Goal: Task Accomplishment & Management: Complete application form

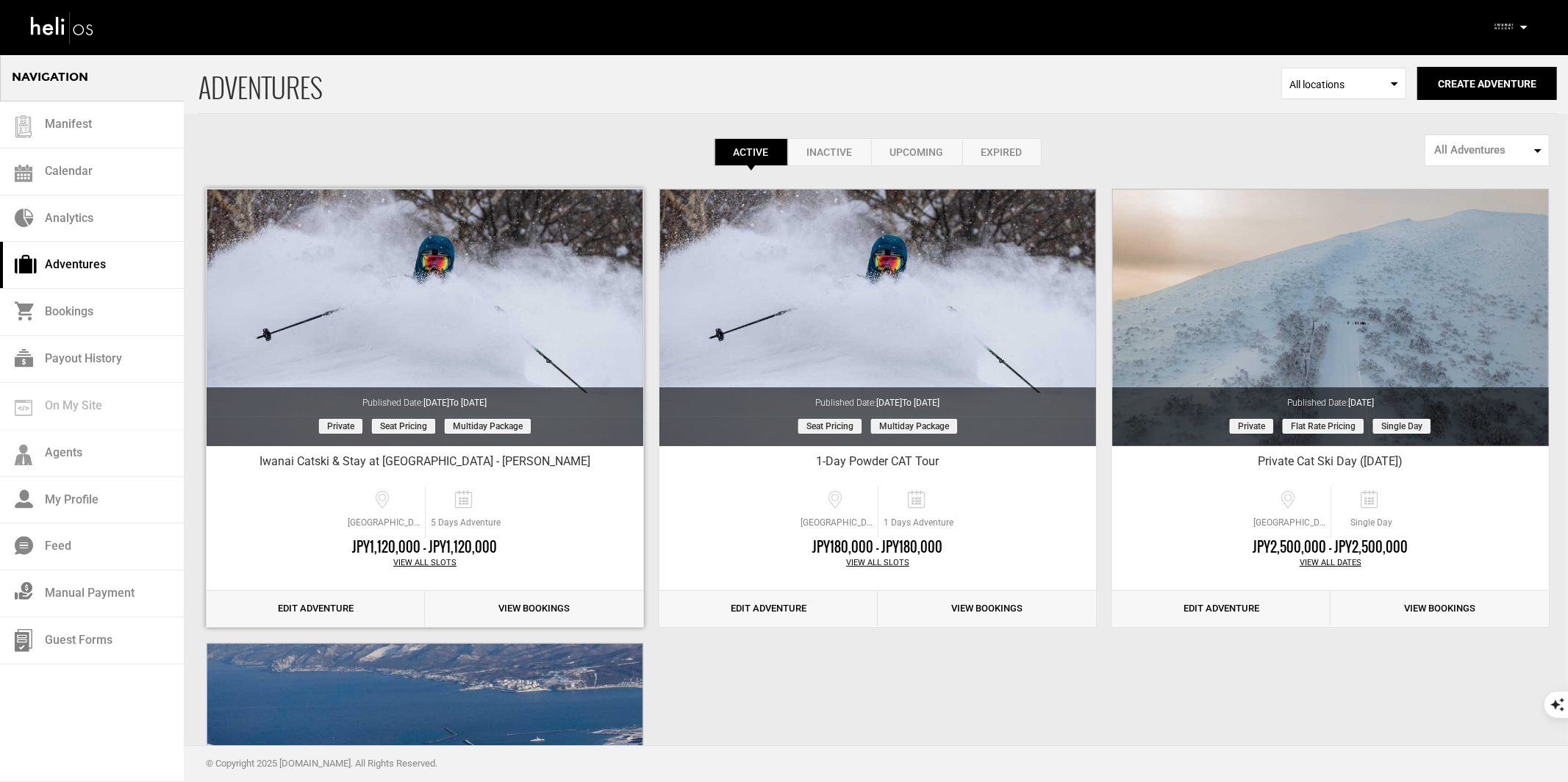
click at [348, 607] on link "Edit Adventure" at bounding box center [315, 609] width 218 height 36
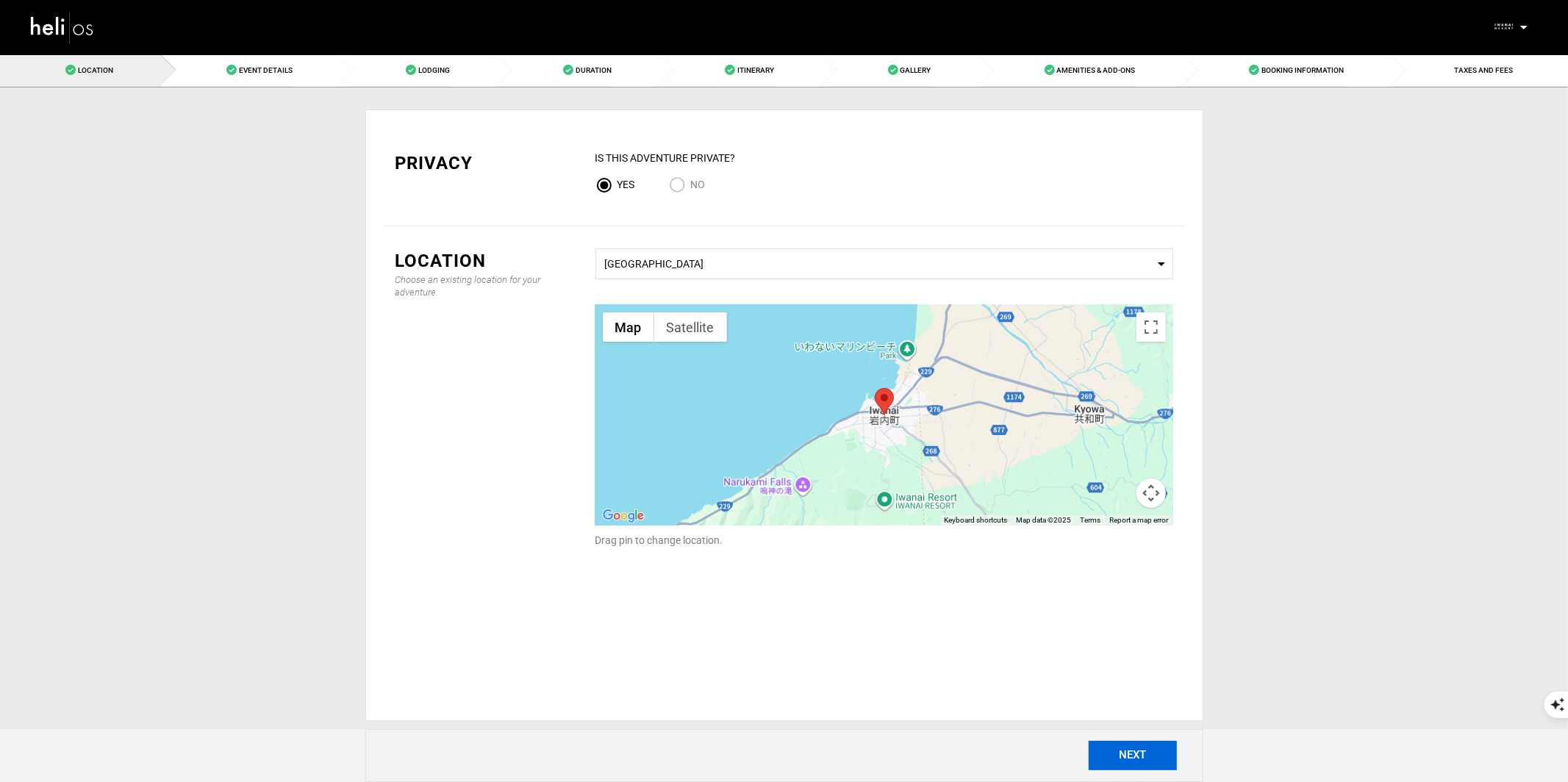
click at [1114, 744] on button "NEXT" at bounding box center [1133, 755] width 89 height 29
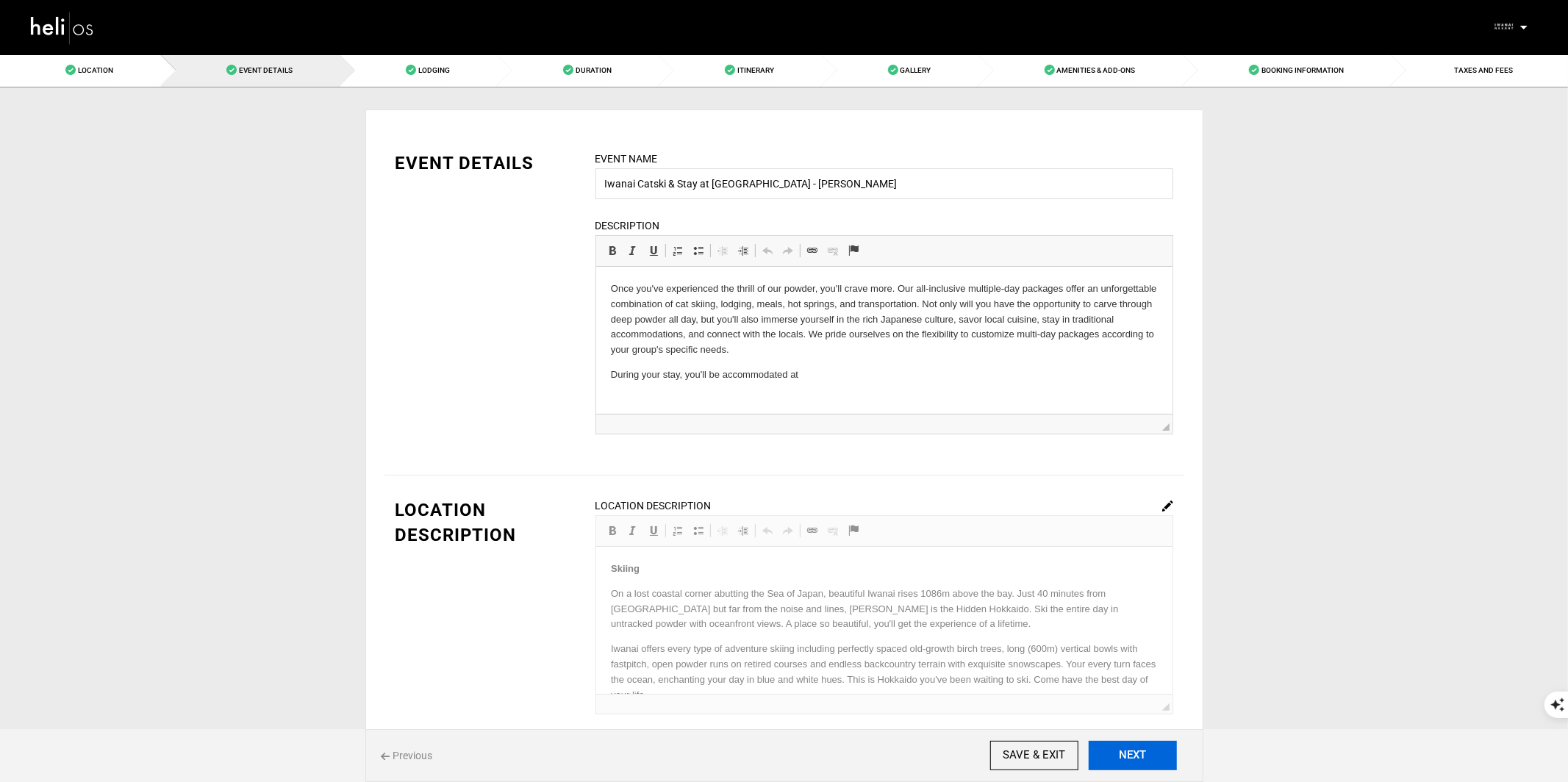
click at [1114, 746] on button "NEXT" at bounding box center [1133, 755] width 89 height 29
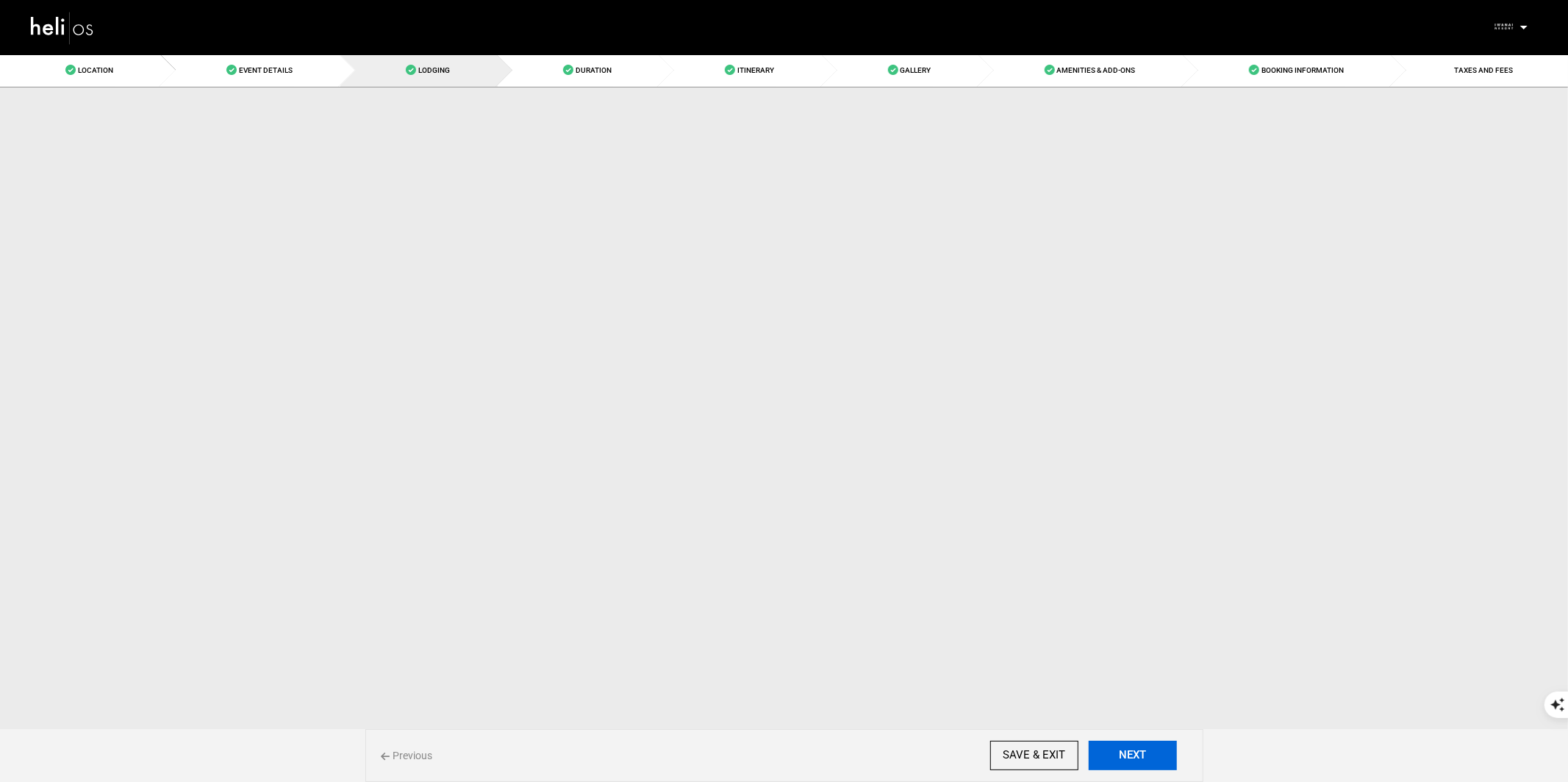
click at [1114, 746] on button "NEXT" at bounding box center [1133, 755] width 89 height 29
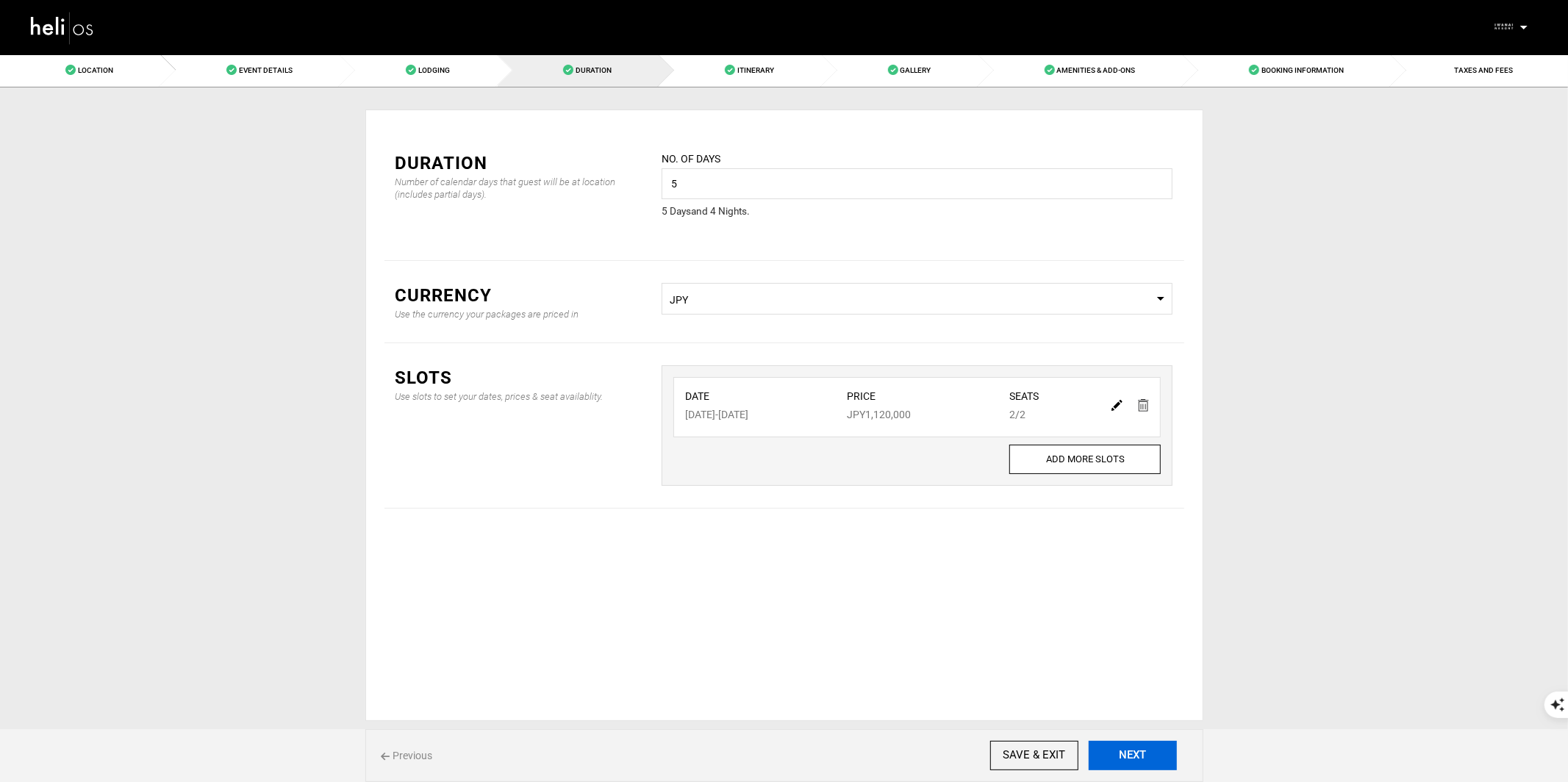
click at [1114, 746] on button "NEXT" at bounding box center [1133, 755] width 89 height 29
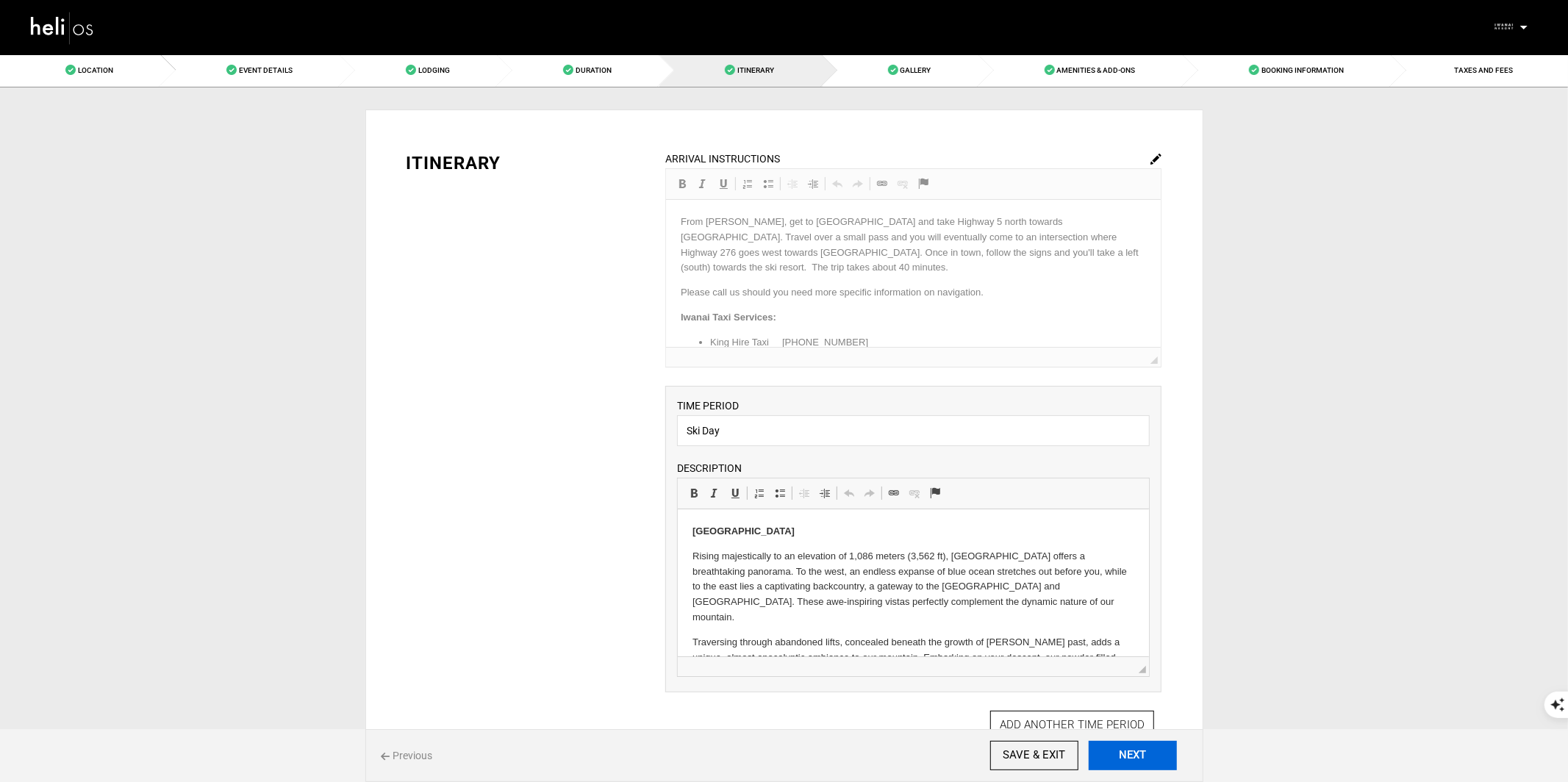
click at [1114, 746] on button "NEXT" at bounding box center [1133, 755] width 89 height 29
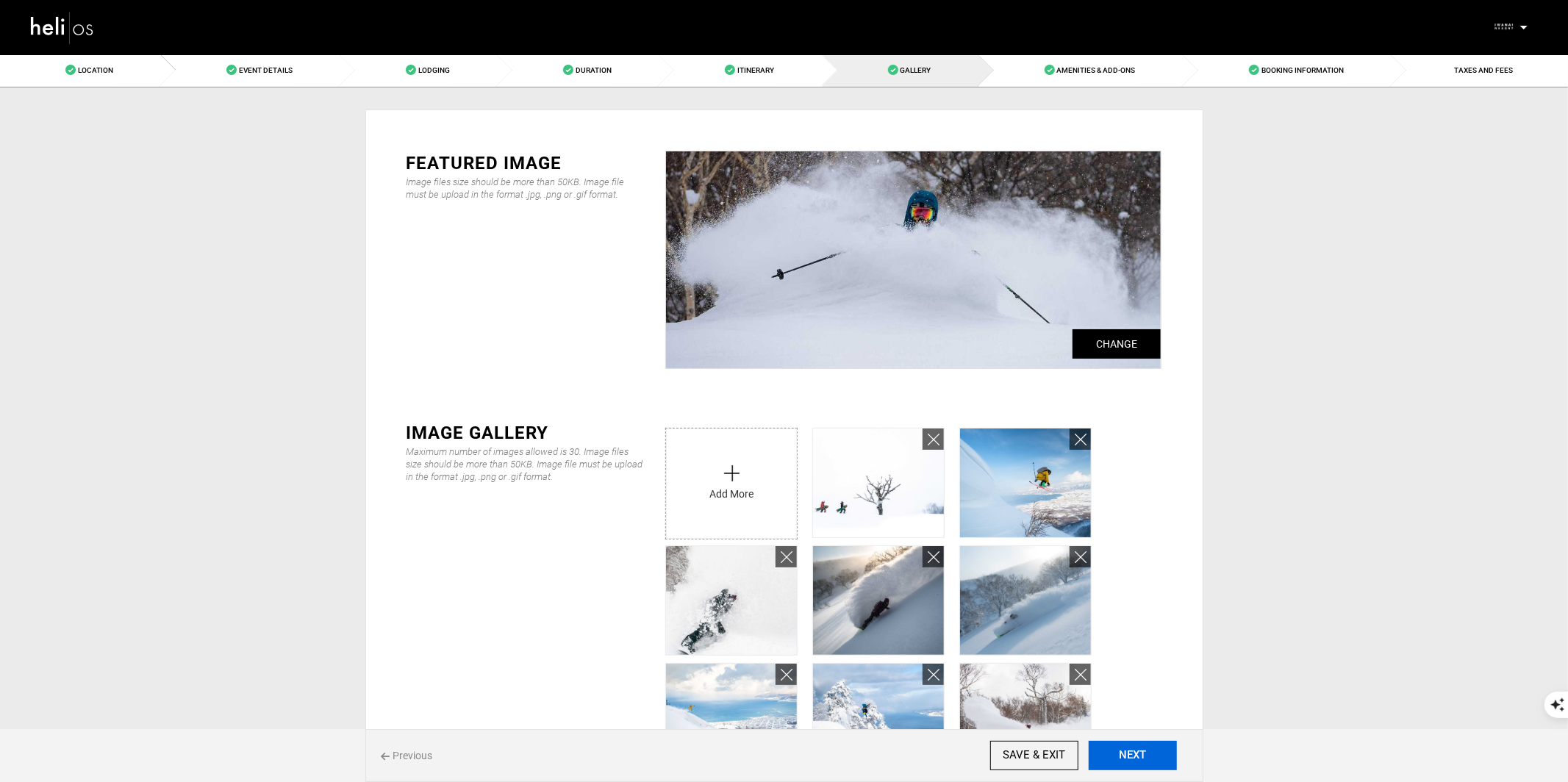
click at [1113, 747] on button "NEXT" at bounding box center [1133, 755] width 89 height 29
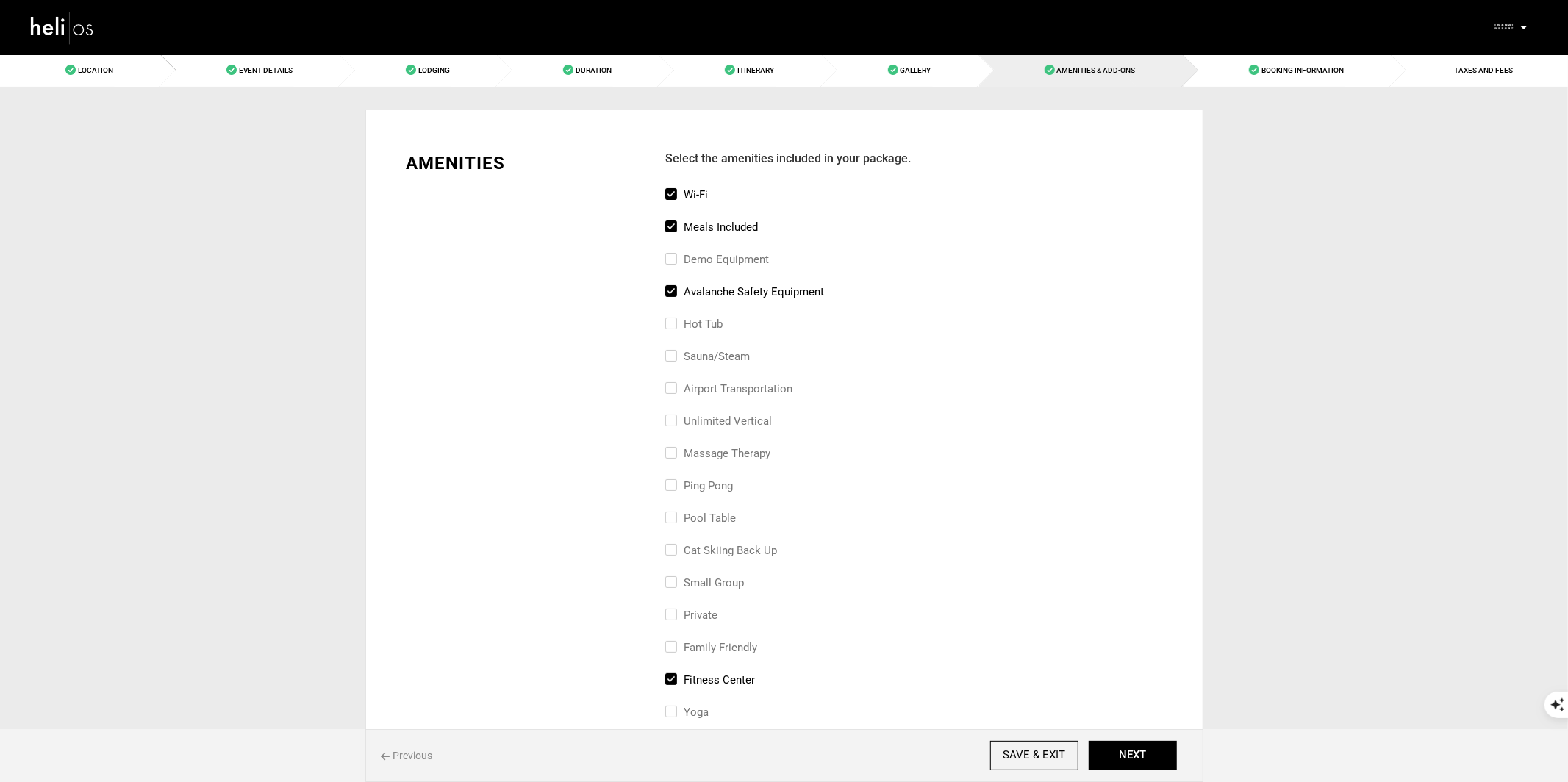
click at [667, 325] on input "hot tub" at bounding box center [670, 331] width 10 height 32
checkbox input "true"
click at [672, 356] on input "sauna/steam" at bounding box center [670, 363] width 10 height 32
checkbox input "true"
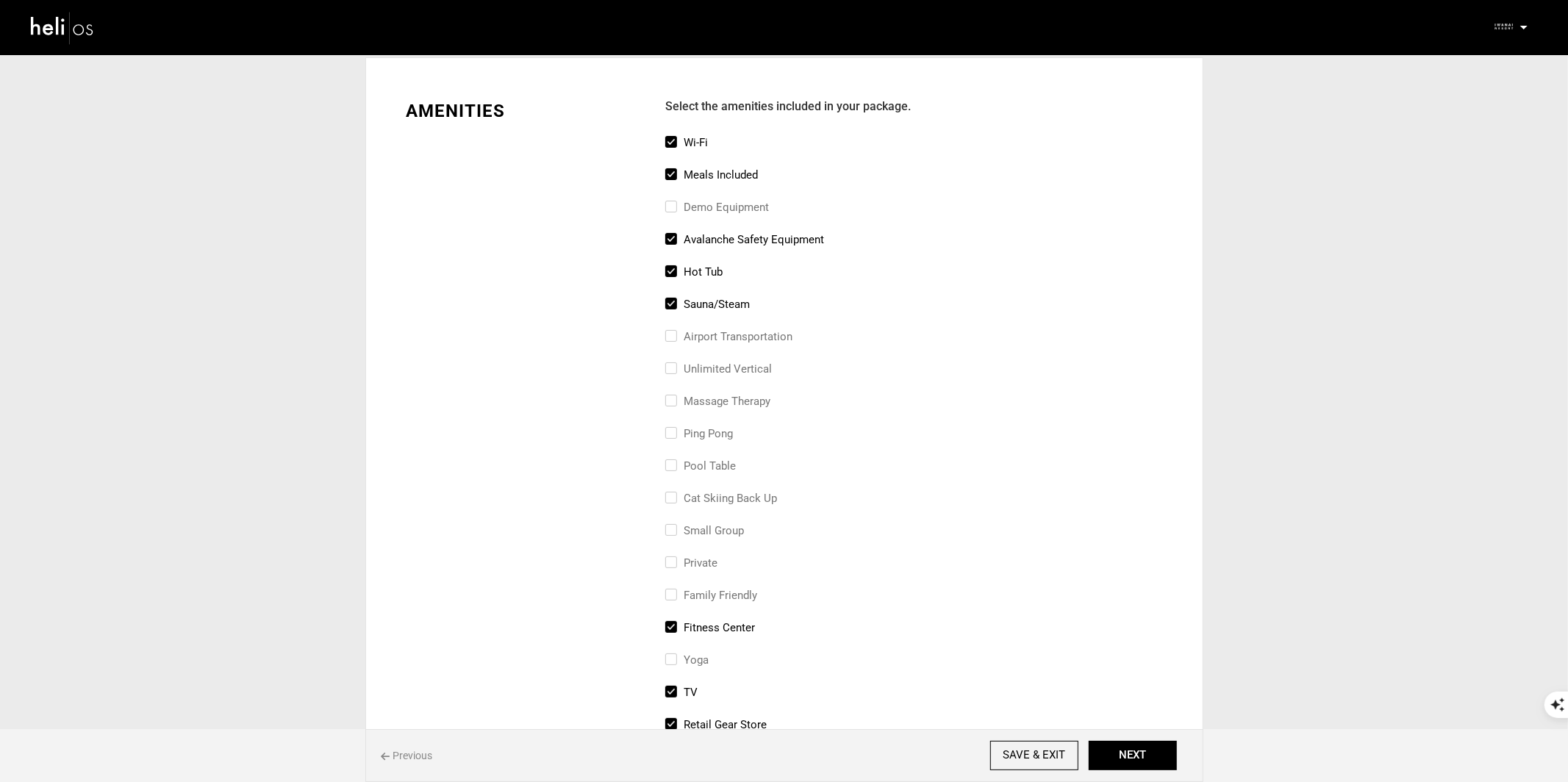
scroll to position [62, 0]
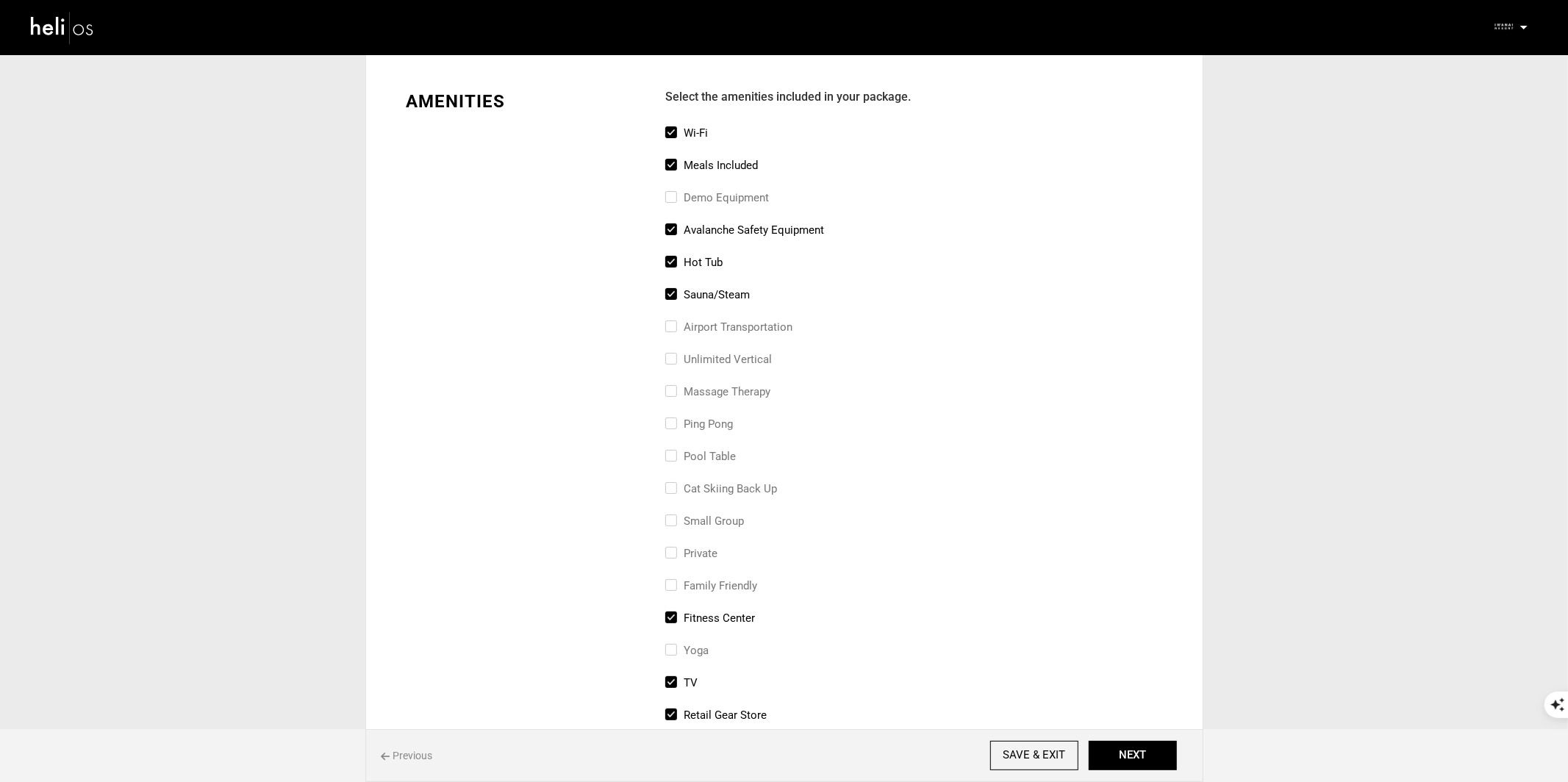
click at [678, 393] on label "massage therapy" at bounding box center [718, 392] width 105 height 18
click at [675, 393] on input "massage therapy" at bounding box center [670, 399] width 10 height 32
checkbox input "true"
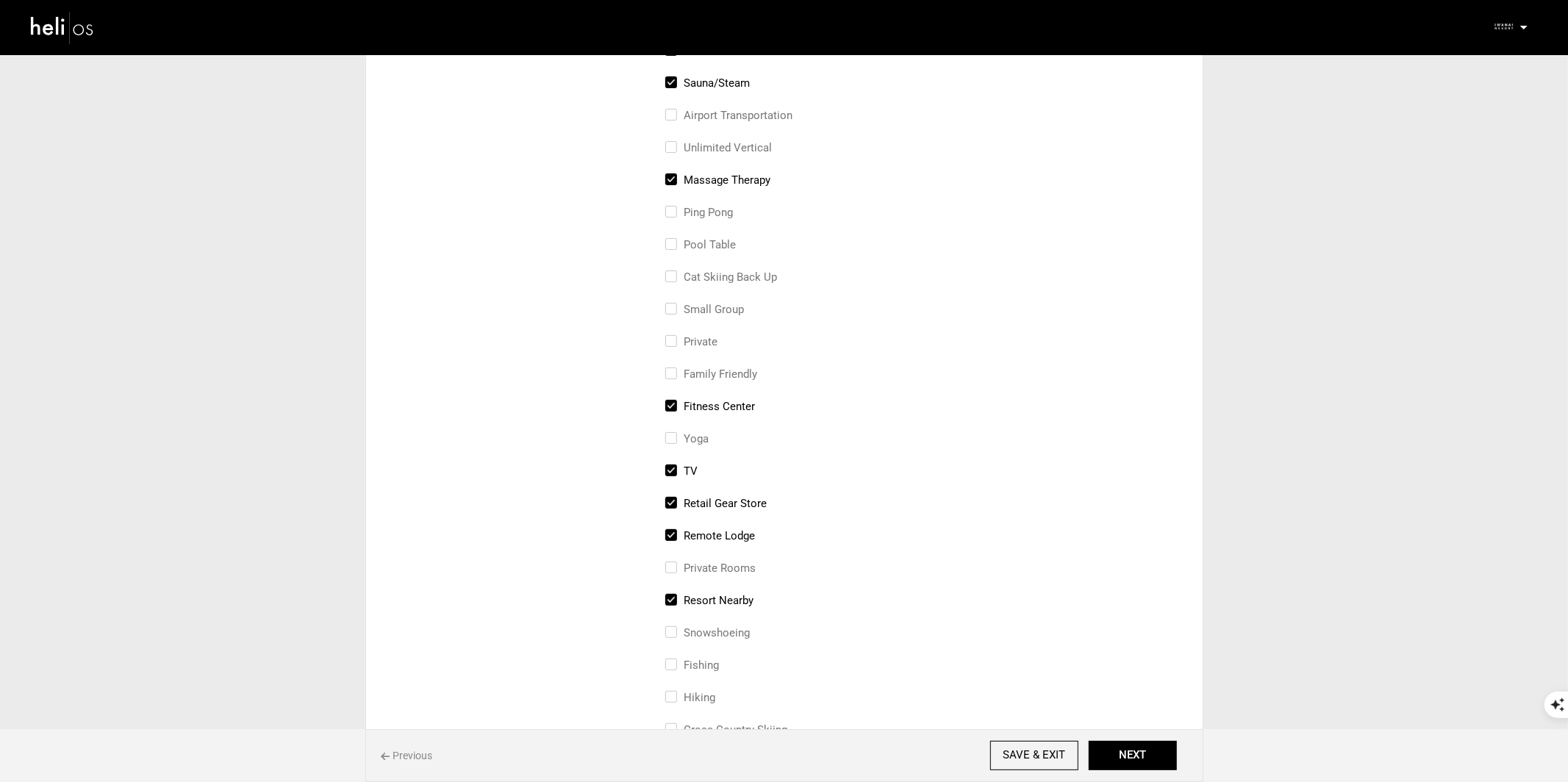
scroll to position [275, 0]
click at [670, 437] on input "Yoga" at bounding box center [670, 444] width 10 height 32
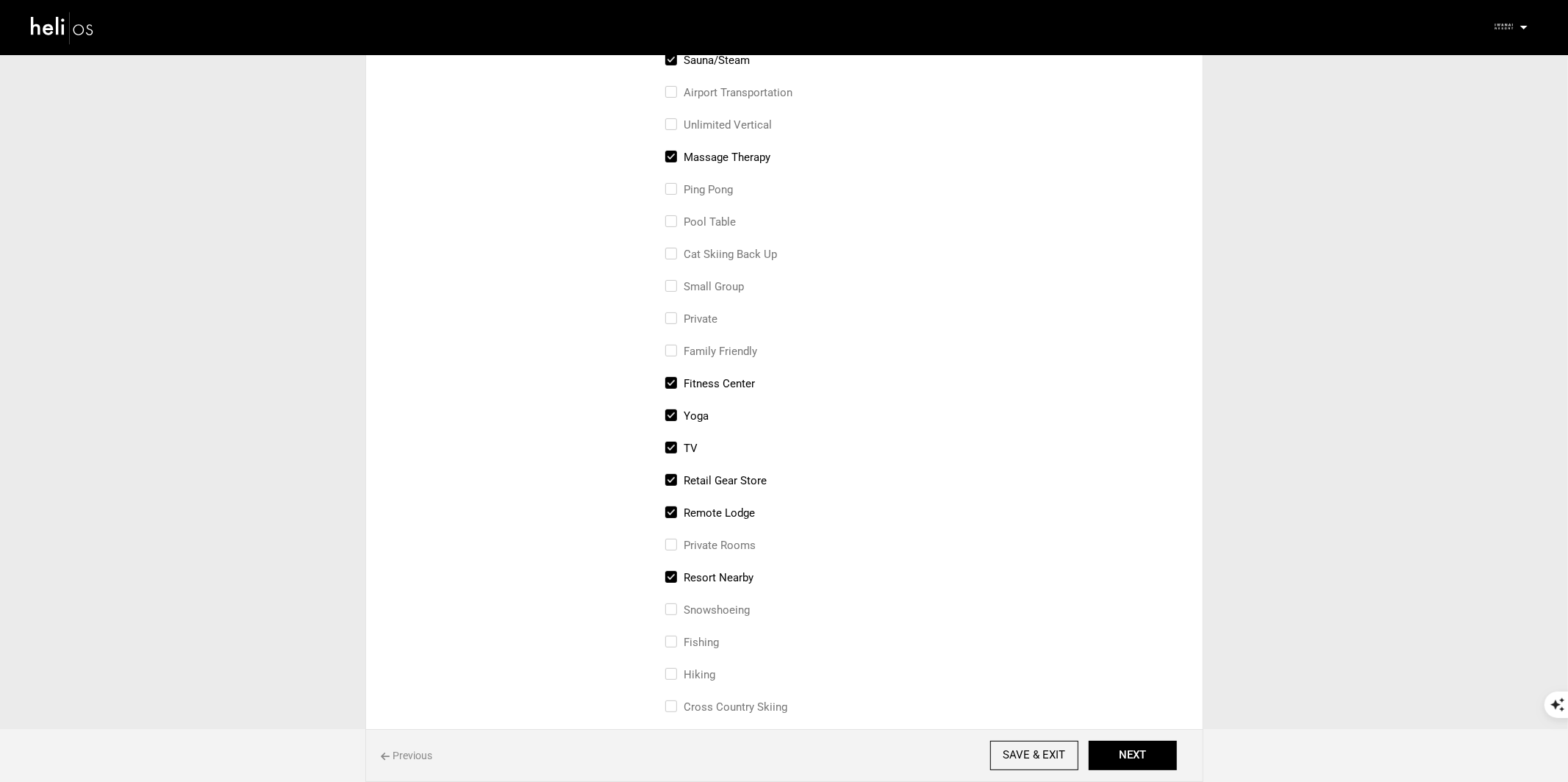
click at [667, 413] on input "Yoga" at bounding box center [670, 423] width 10 height 32
checkbox input "false"
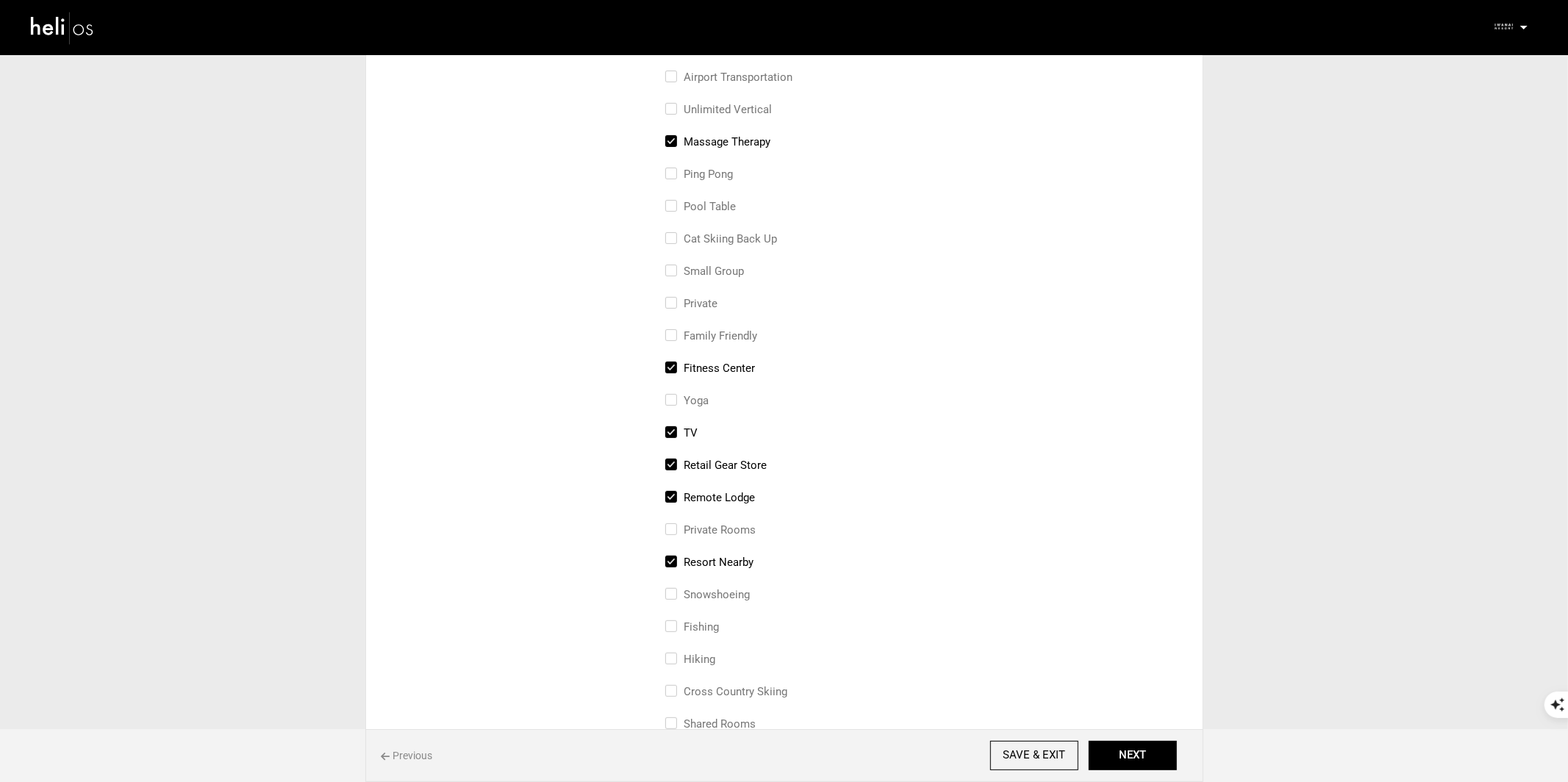
click at [667, 531] on input "Private Rooms" at bounding box center [670, 537] width 10 height 32
checkbox input "true"
click at [670, 497] on input "remote lodge" at bounding box center [670, 504] width 10 height 32
checkbox input "false"
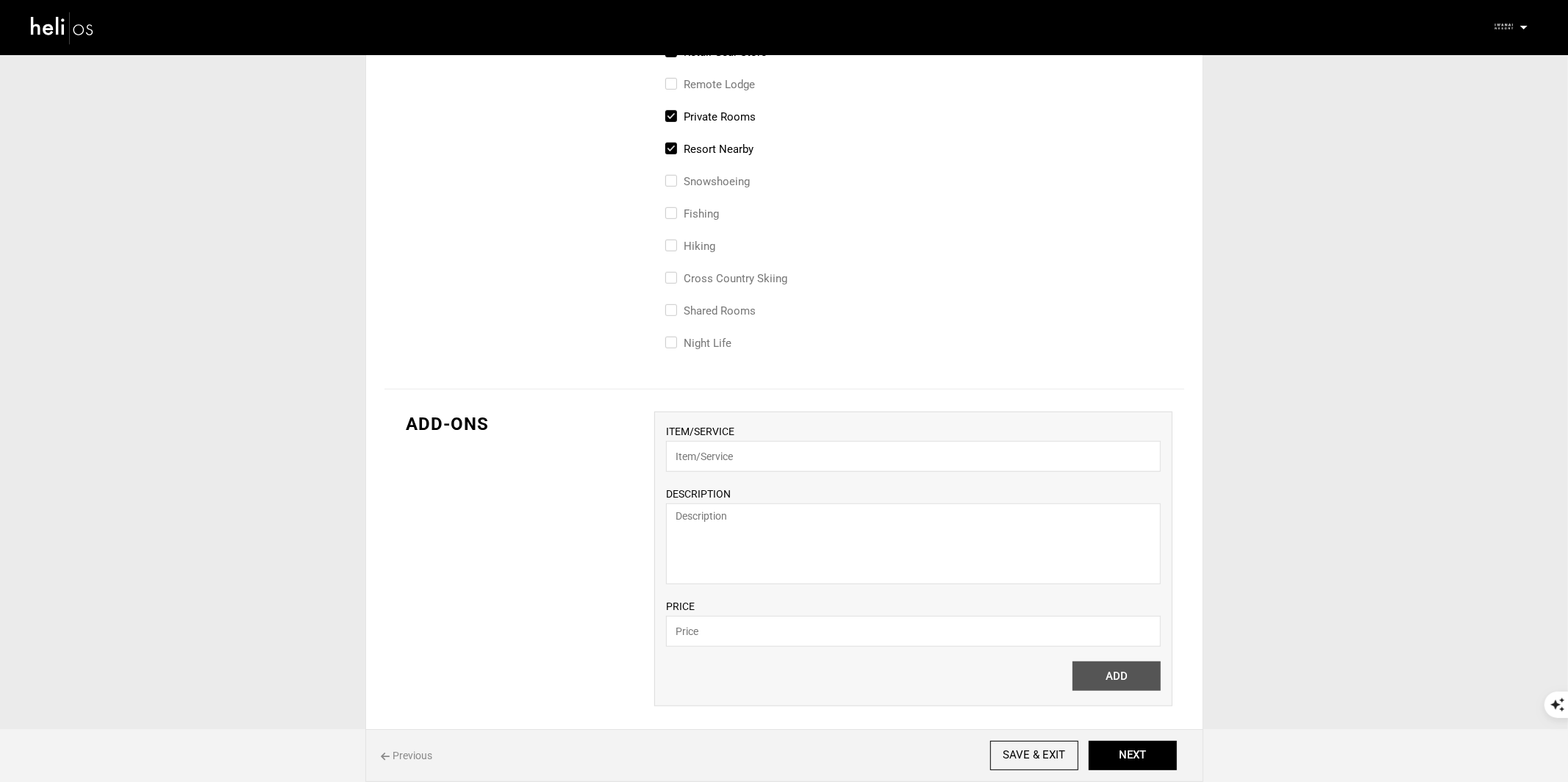
scroll to position [0, 0]
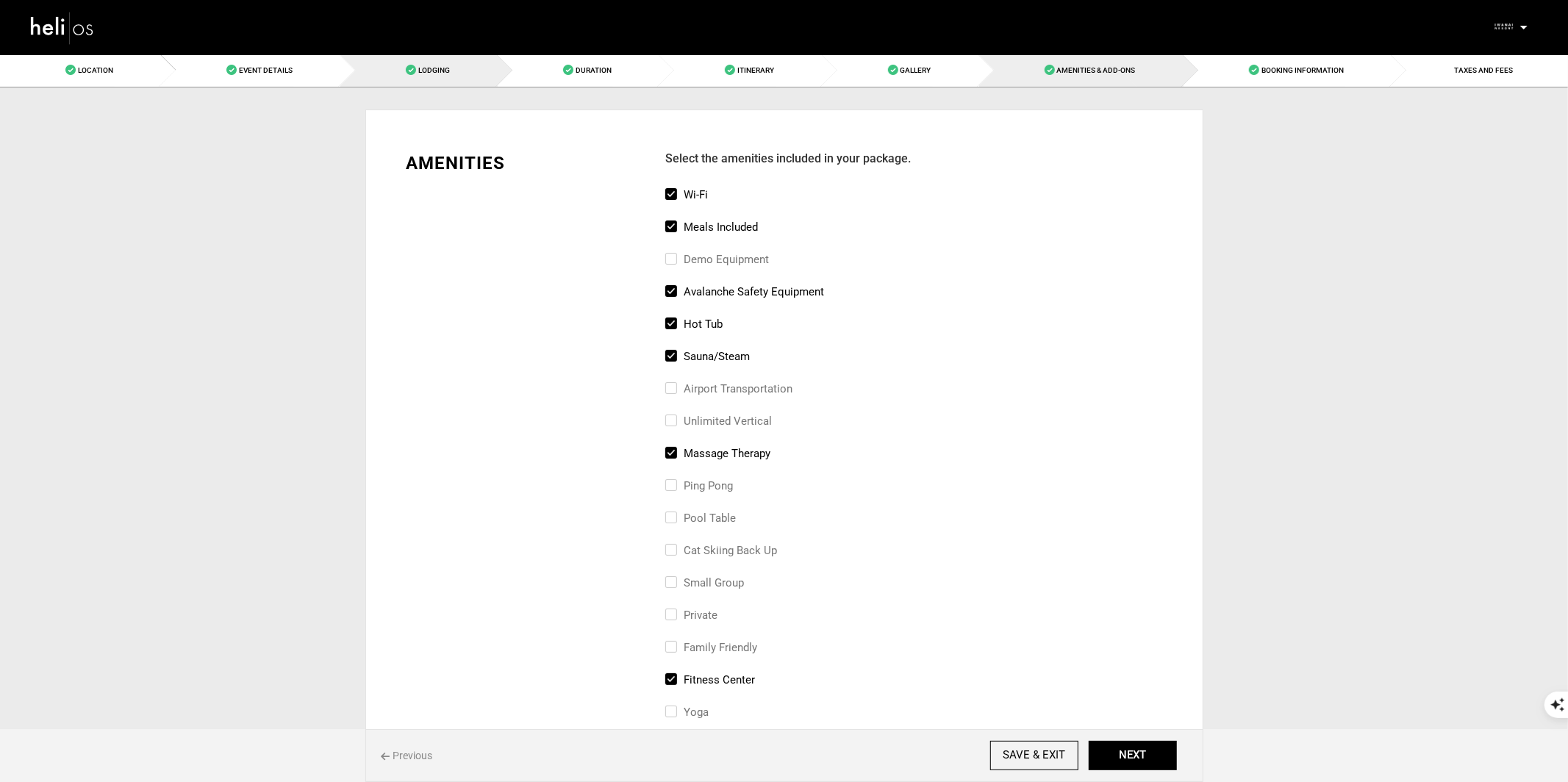
click at [423, 80] on link "Lodging" at bounding box center [420, 71] width 158 height 33
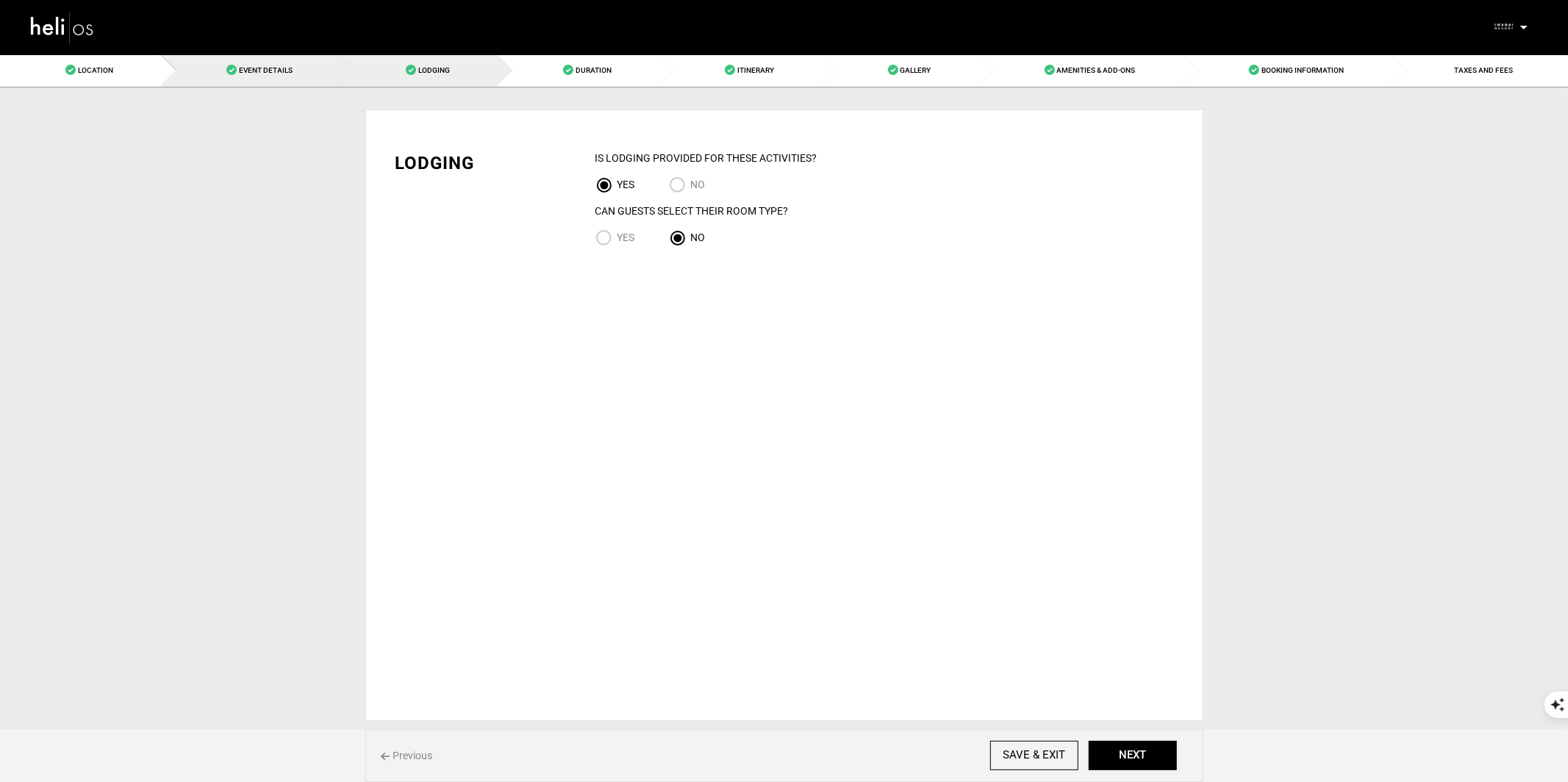
click at [284, 65] on link "Event Details" at bounding box center [251, 71] width 179 height 33
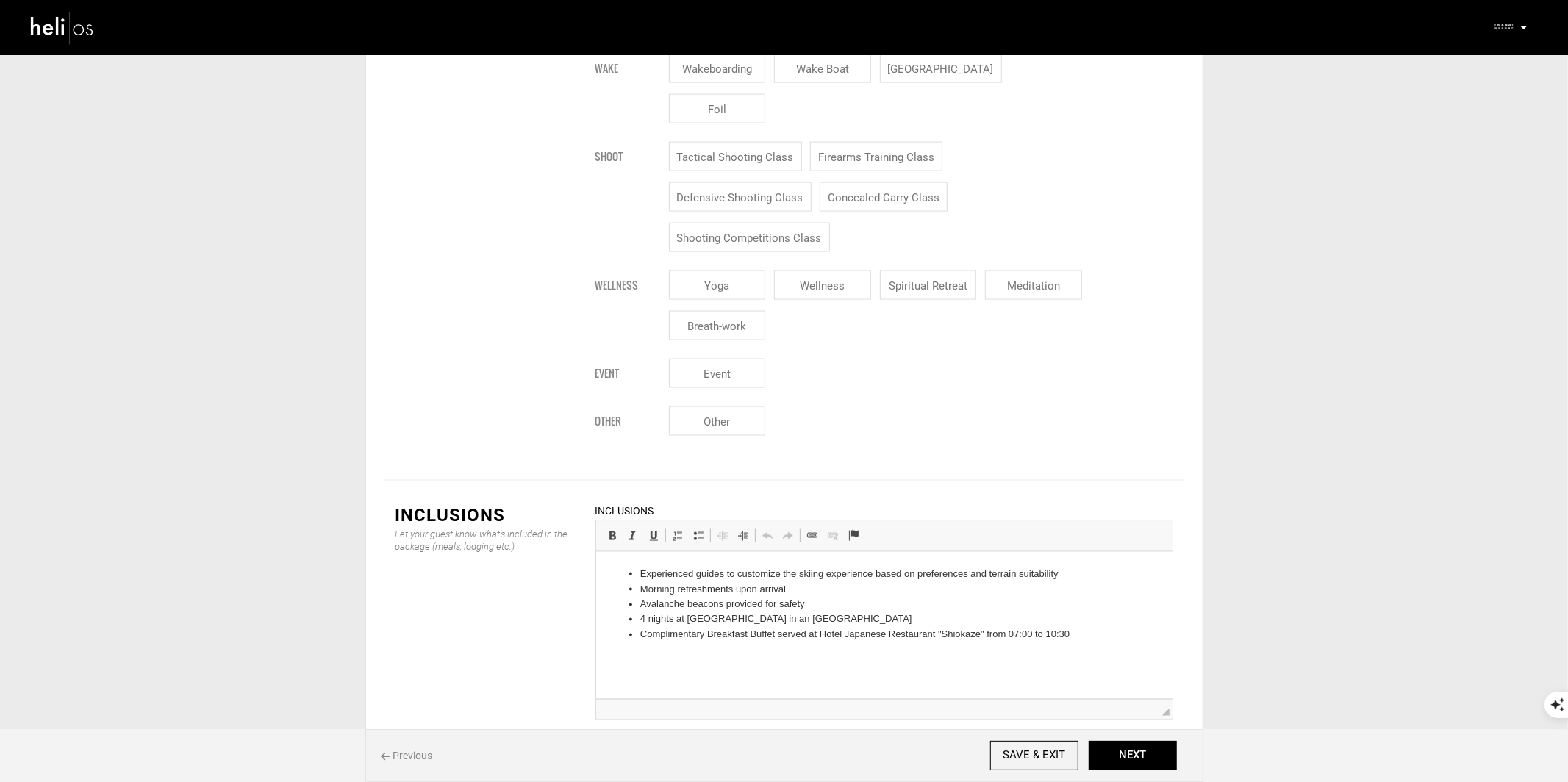
scroll to position [1883, 0]
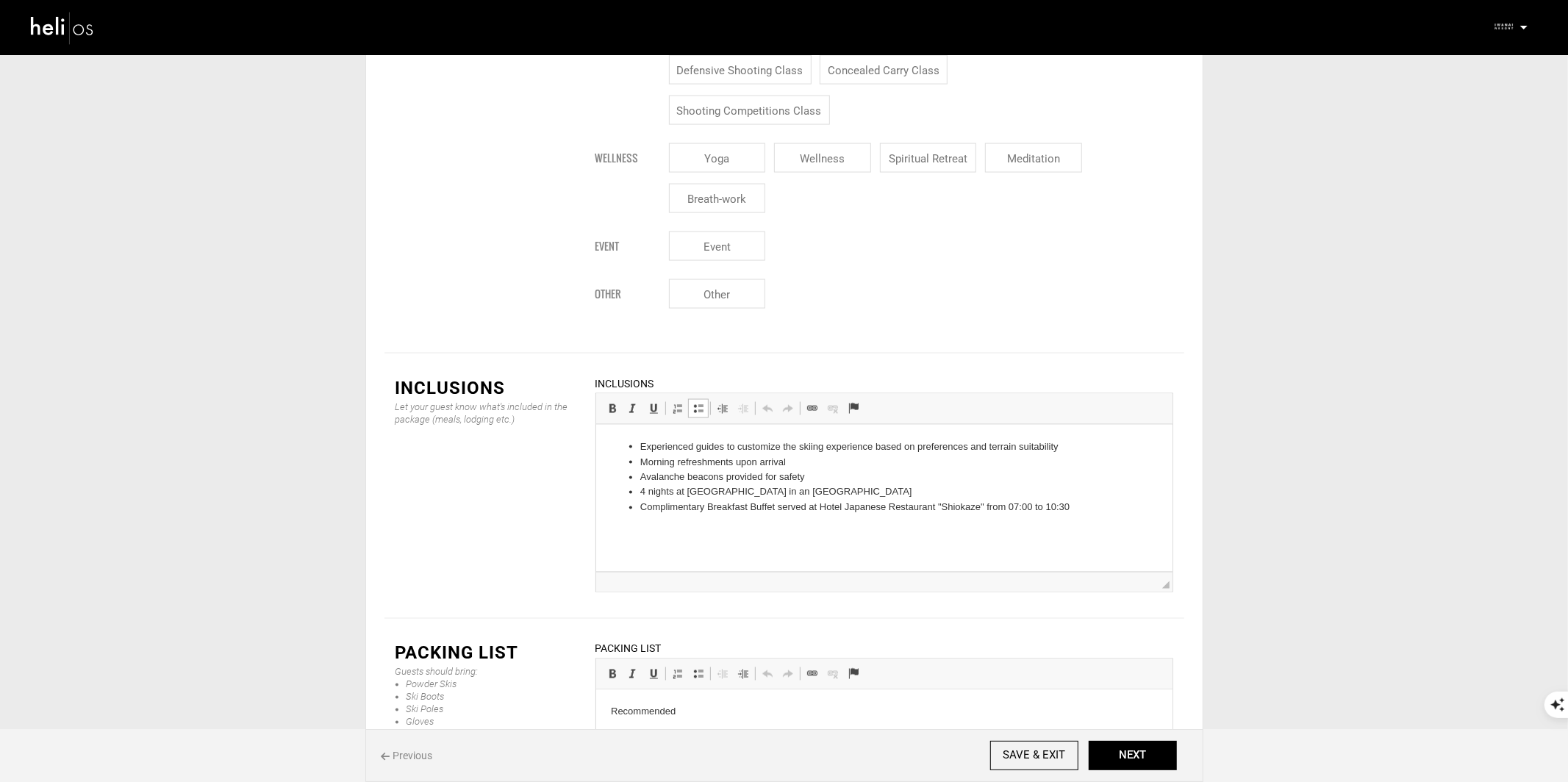
click at [832, 477] on li "Avalanche beacons provided for safety" at bounding box center [883, 477] width 488 height 16
click at [879, 546] on html "Experienced guides to customize the skiing experience based on preferences and …" at bounding box center [883, 485] width 576 height 122
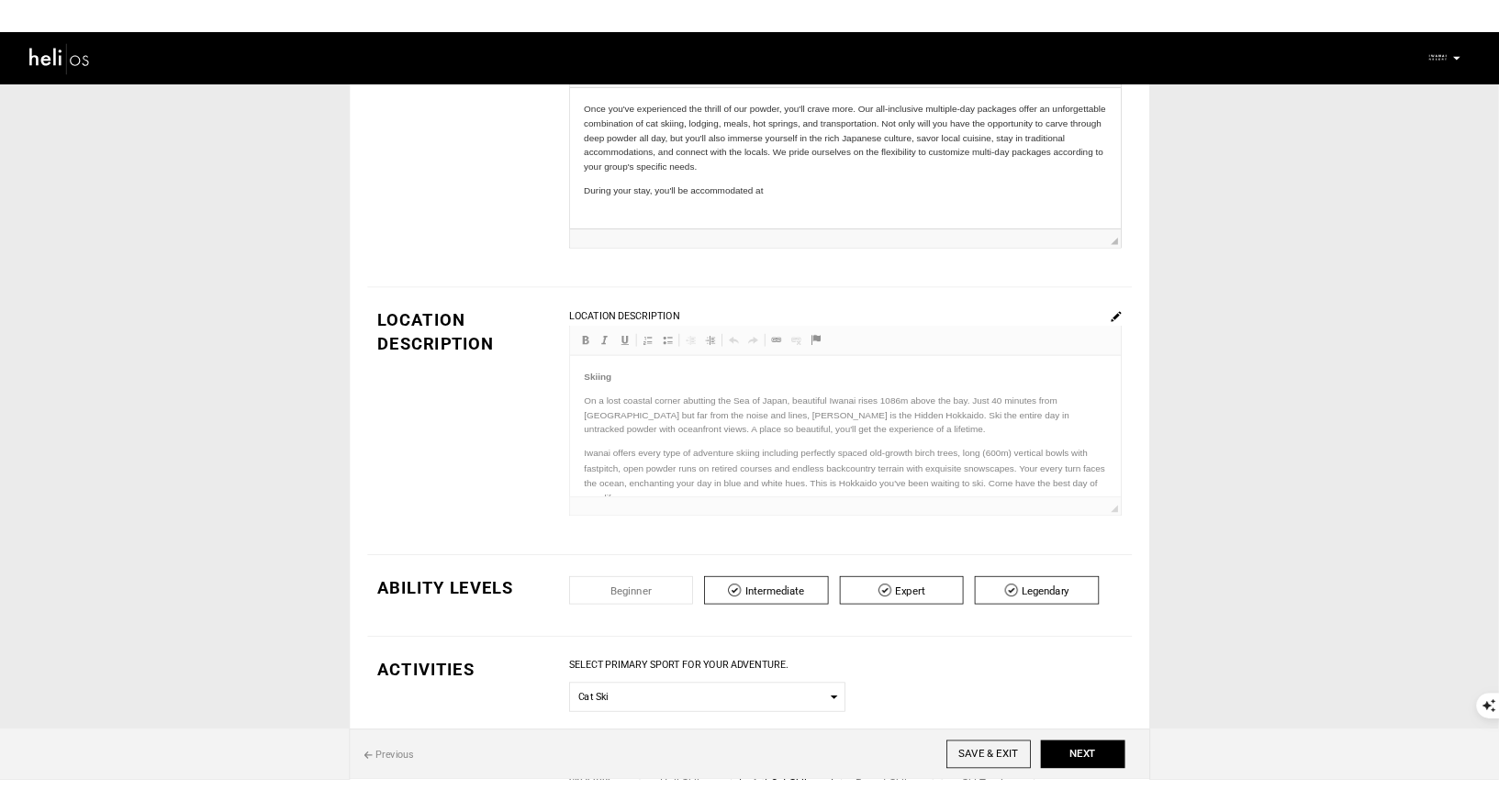
scroll to position [0, 0]
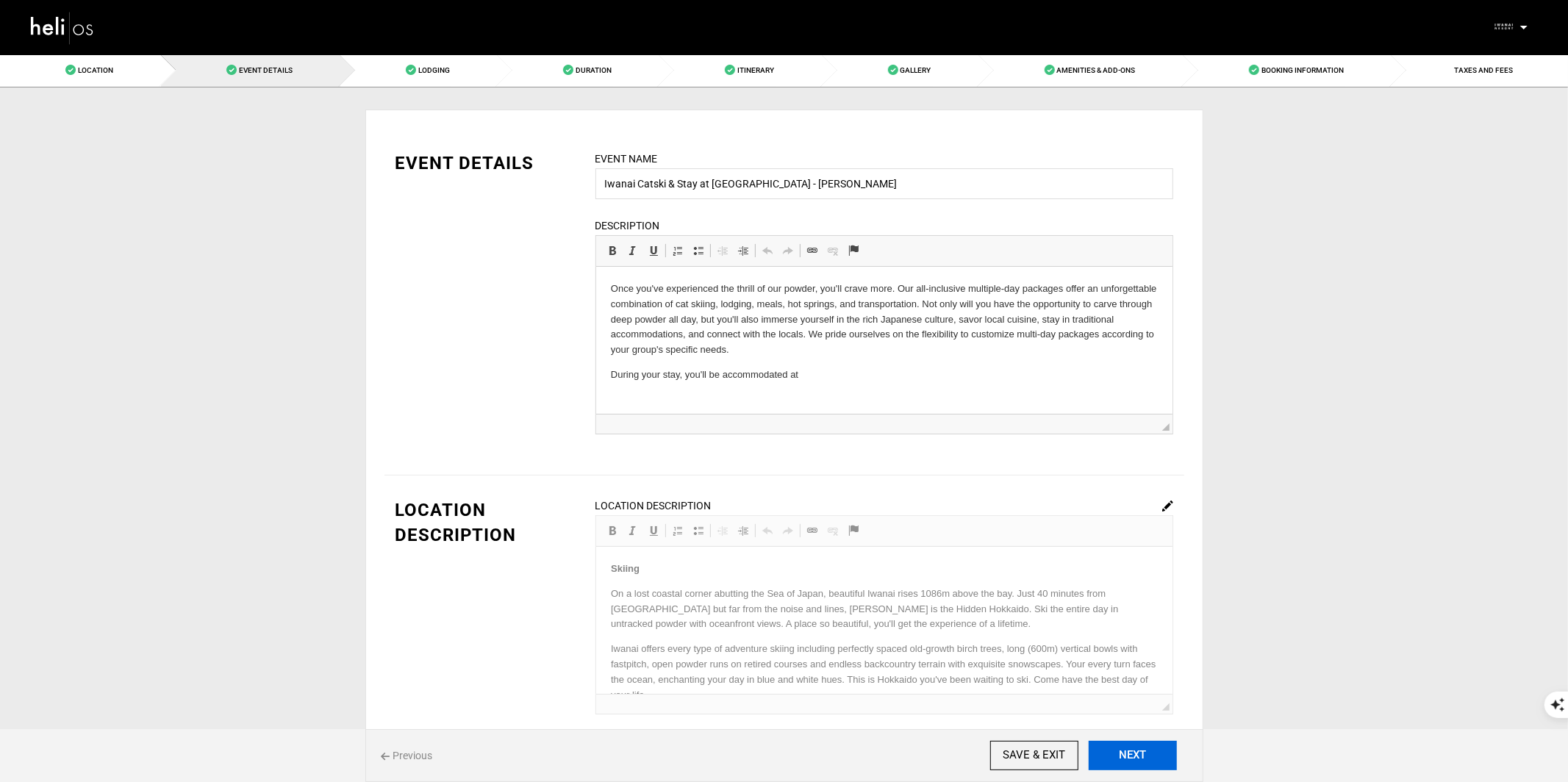
click at [1151, 758] on button "NEXT" at bounding box center [1133, 755] width 89 height 29
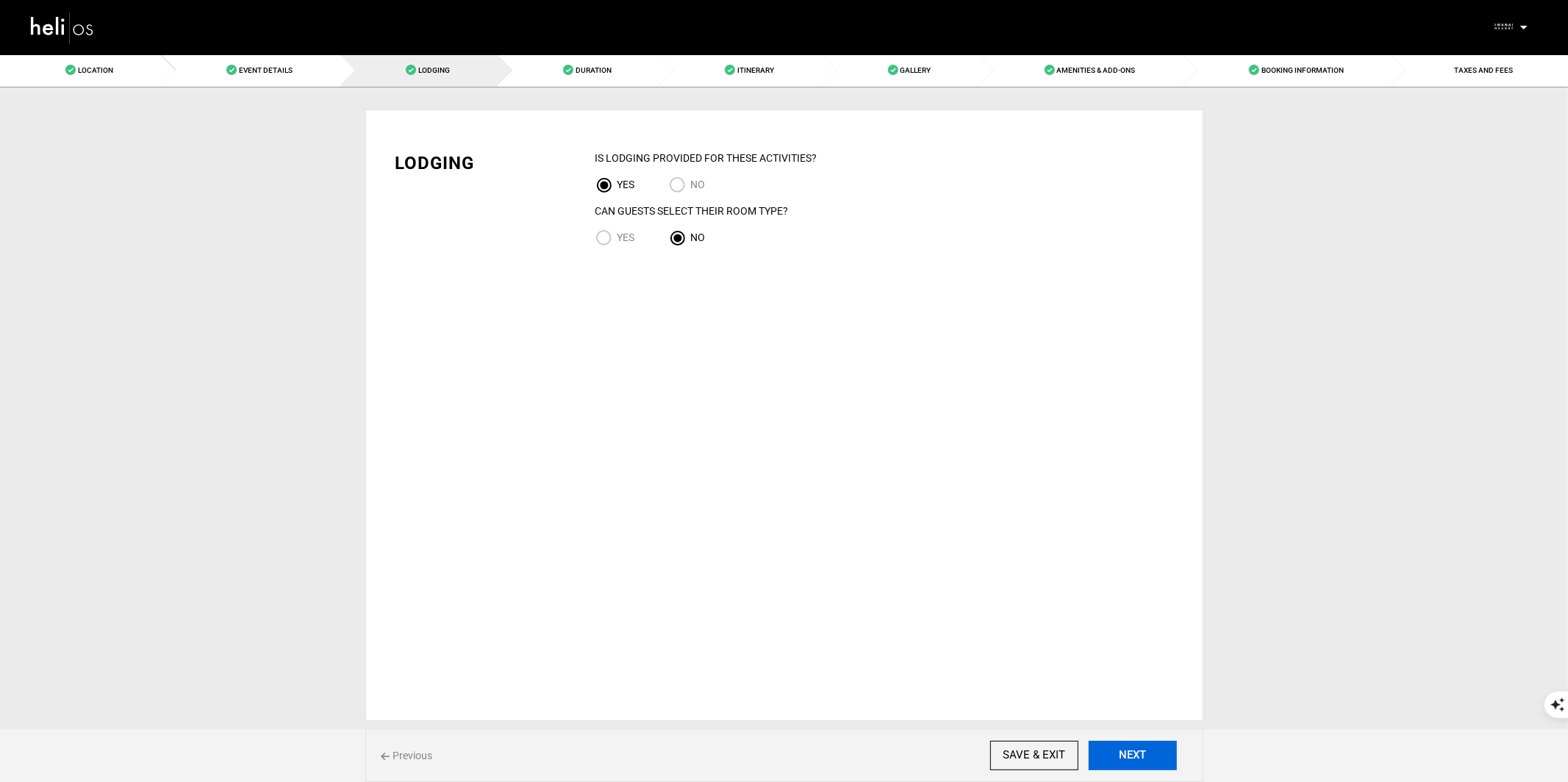
click at [1151, 758] on button "NEXT" at bounding box center [1133, 755] width 89 height 29
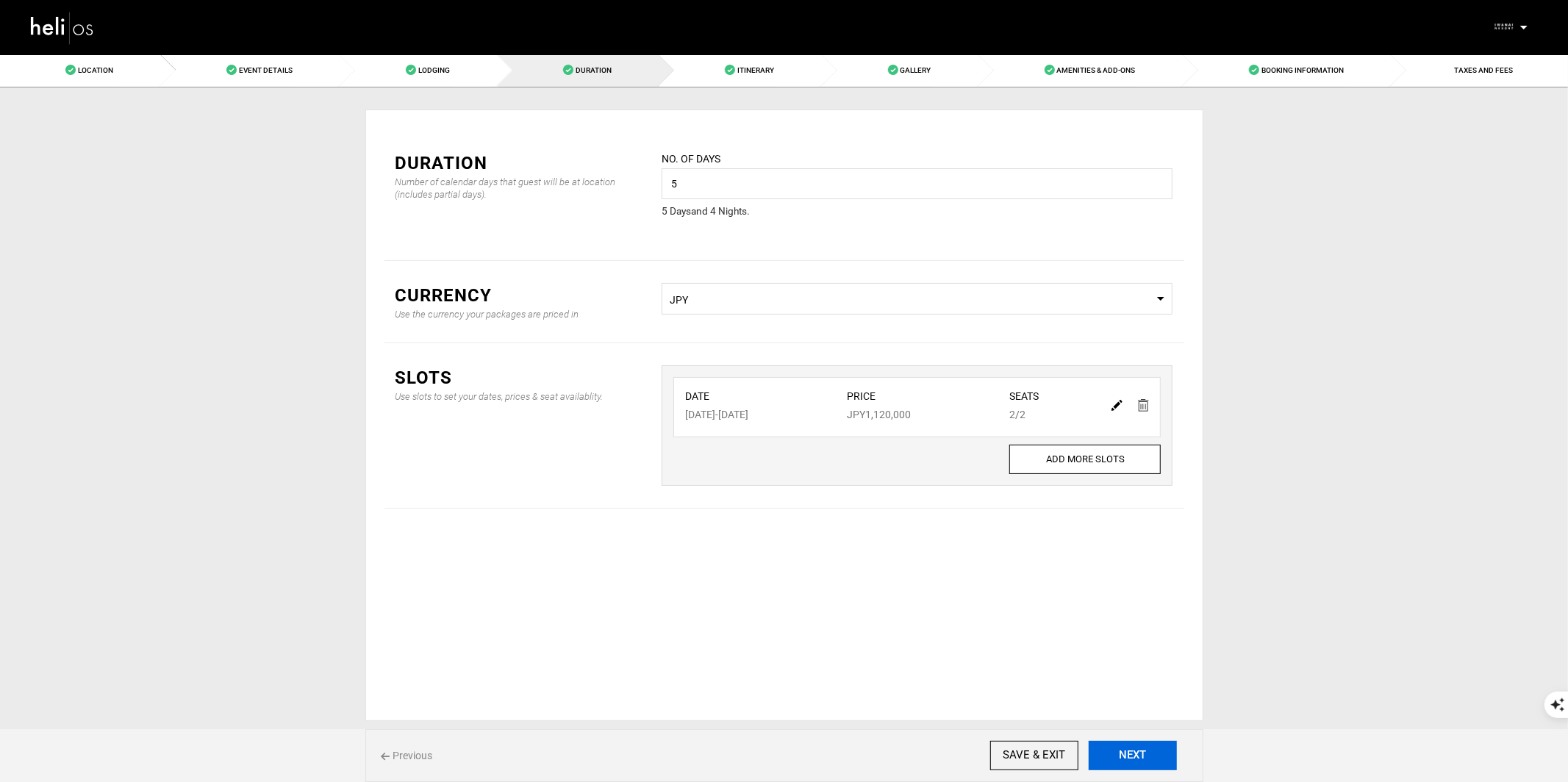
click at [1151, 758] on button "NEXT" at bounding box center [1133, 755] width 89 height 29
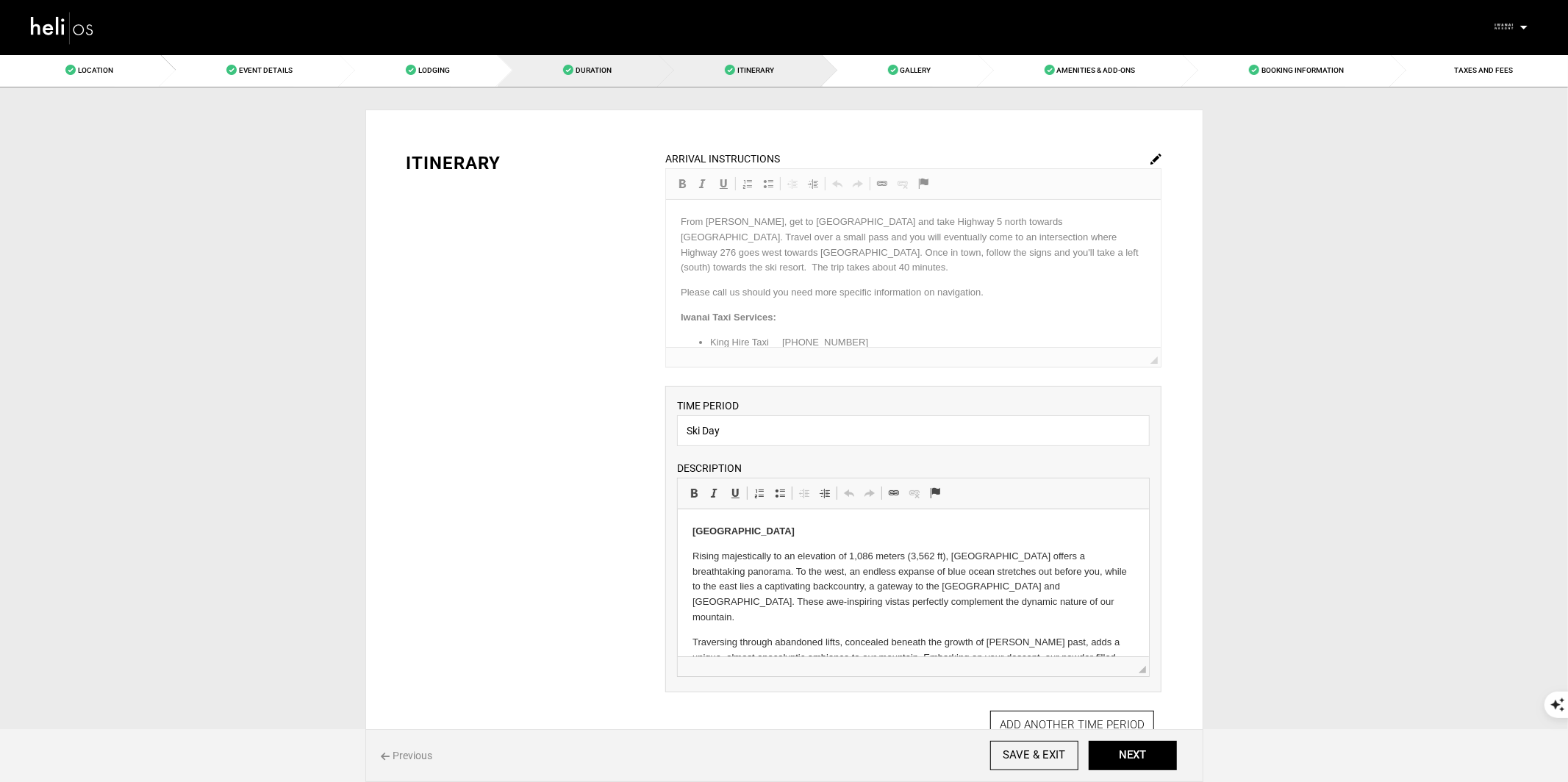
click at [594, 79] on link "Duration" at bounding box center [578, 71] width 161 height 33
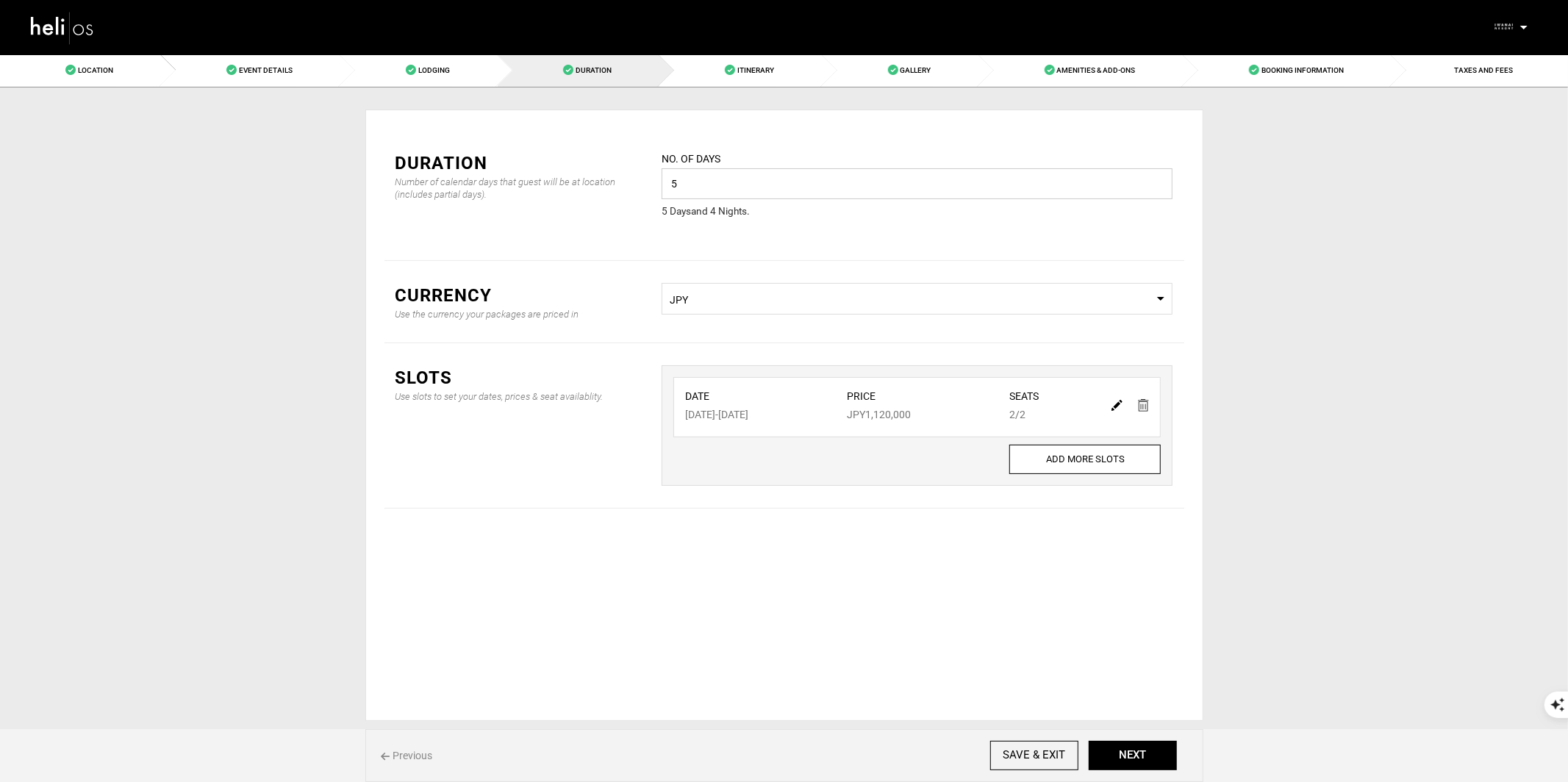
click at [709, 186] on input "5" at bounding box center [917, 183] width 511 height 31
type input "4"
click at [944, 466] on button "ADD SLOT" at bounding box center [917, 462] width 95 height 29
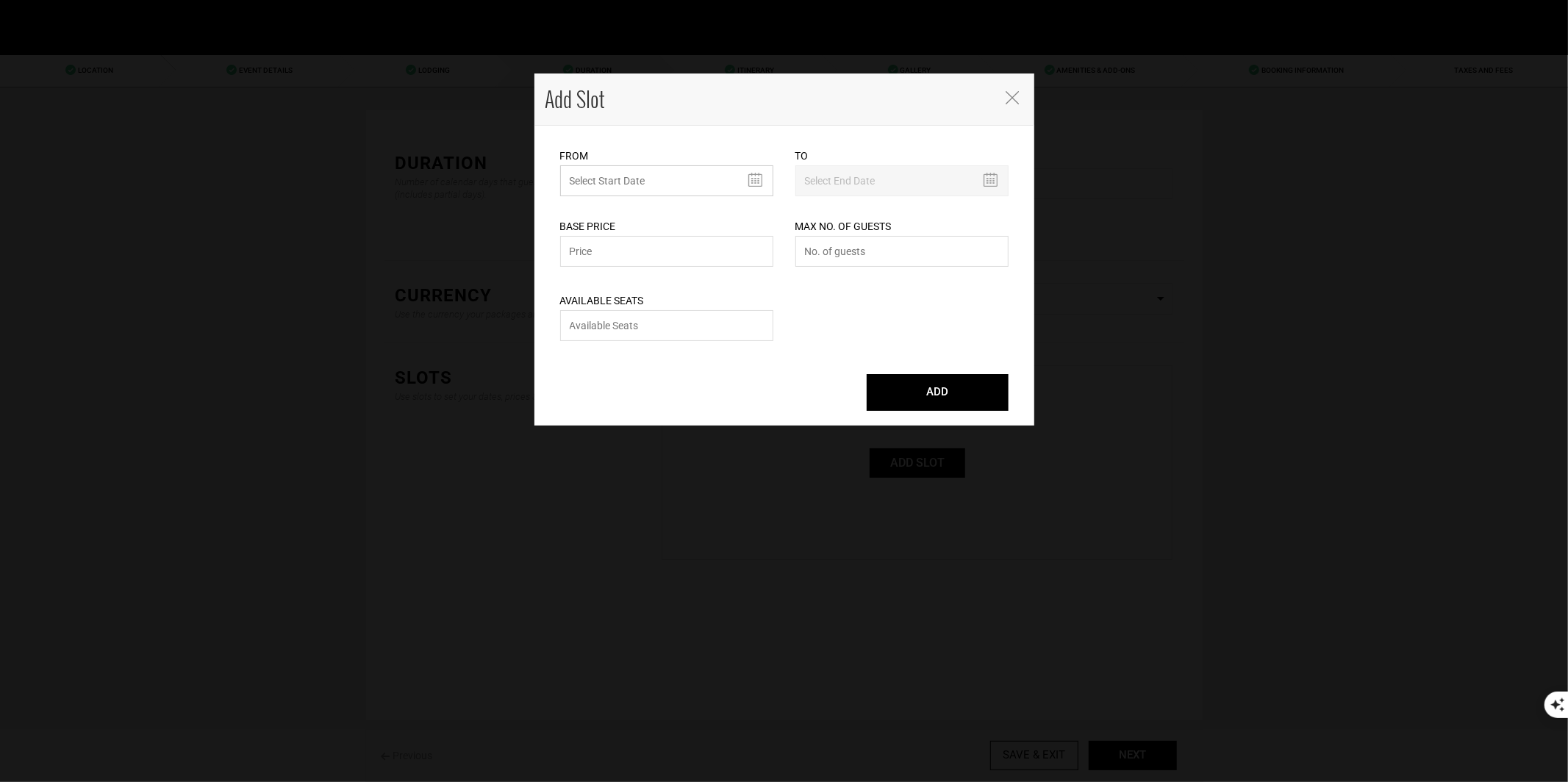
click at [715, 179] on input "text" at bounding box center [667, 180] width 213 height 31
click at [705, 210] on th "»" at bounding box center [707, 212] width 22 height 22
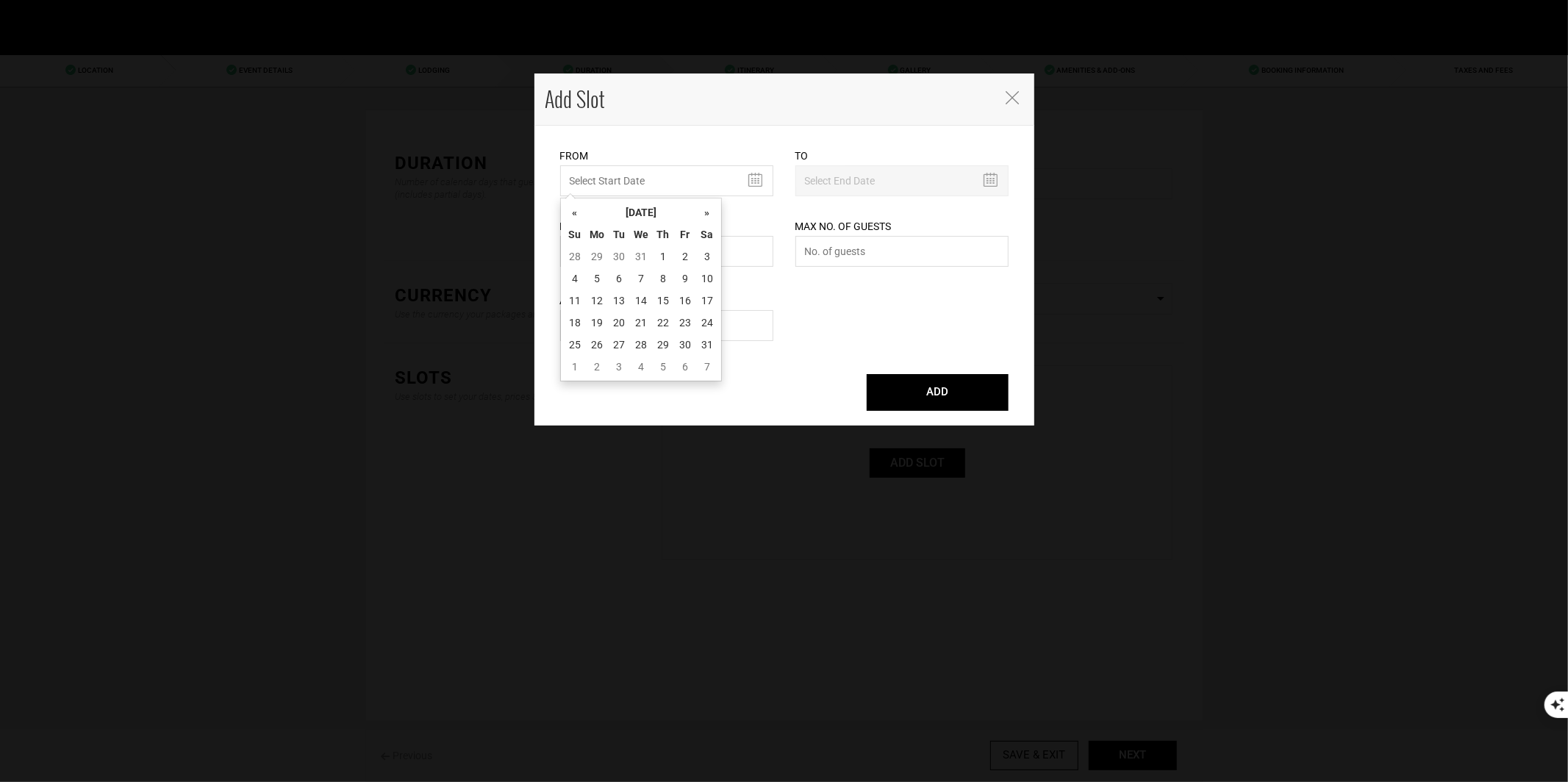
click at [705, 210] on th "»" at bounding box center [707, 212] width 22 height 22
click at [650, 319] on td "18" at bounding box center [640, 322] width 22 height 22
type input "[DATE]"
click at [662, 245] on input "text" at bounding box center [667, 251] width 213 height 31
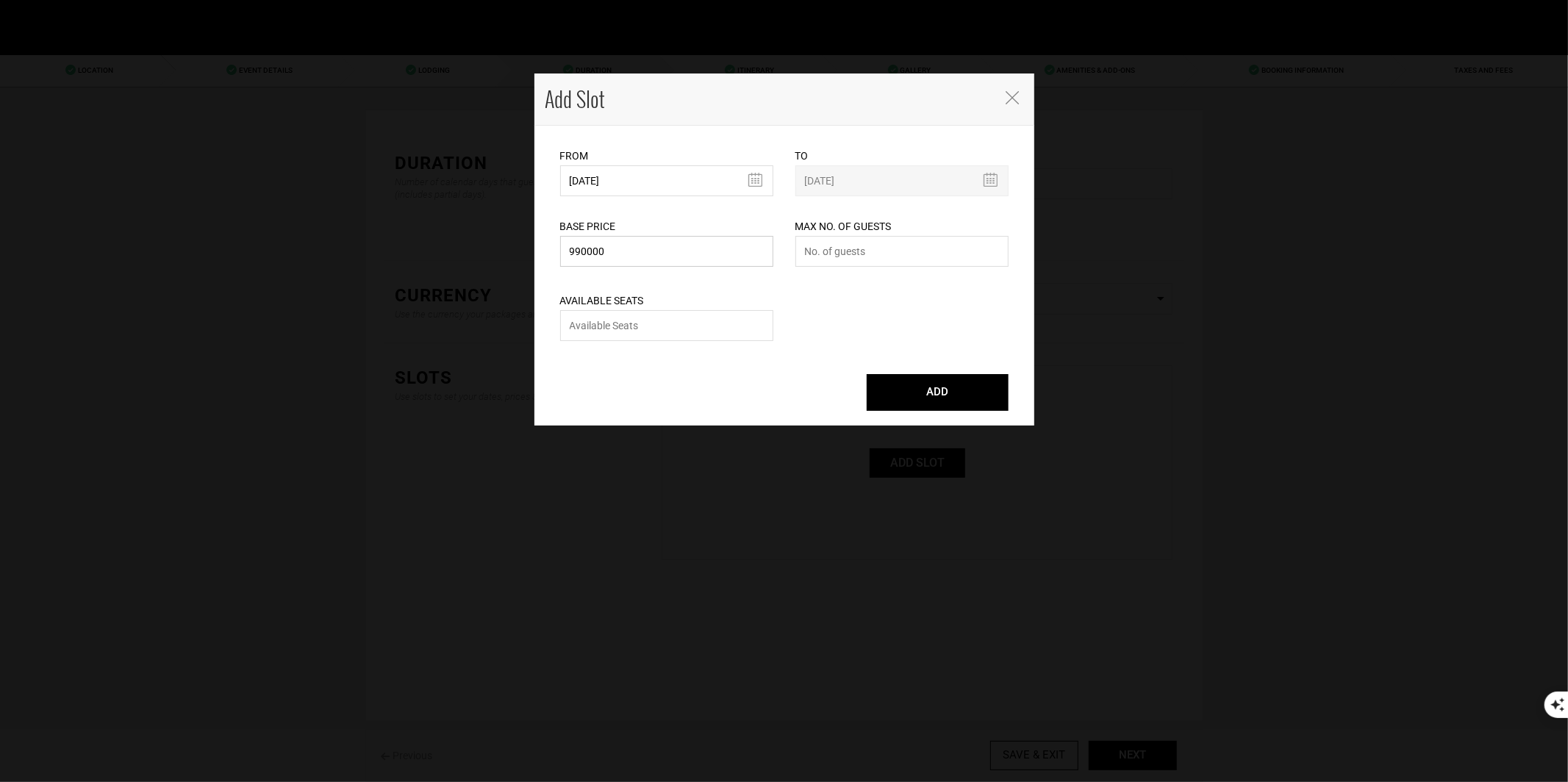
type input "990000"
click at [890, 232] on label "Max No. of Guests" at bounding box center [844, 227] width 96 height 15
click at [853, 252] on input "number" at bounding box center [902, 251] width 213 height 31
type input "2"
click at [648, 327] on input "number" at bounding box center [667, 325] width 213 height 31
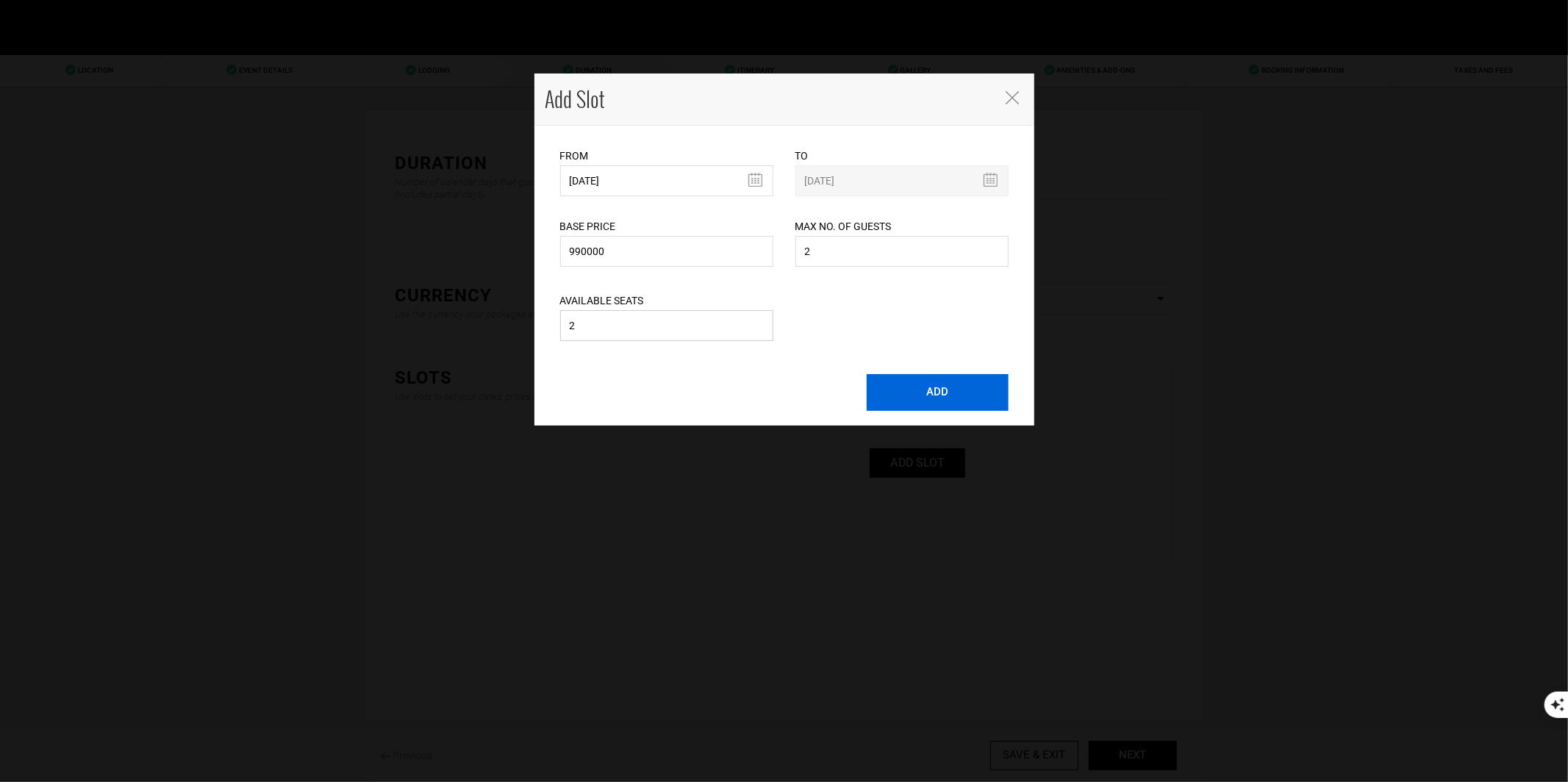
type input "2"
click at [931, 398] on button "ADD" at bounding box center [937, 393] width 142 height 37
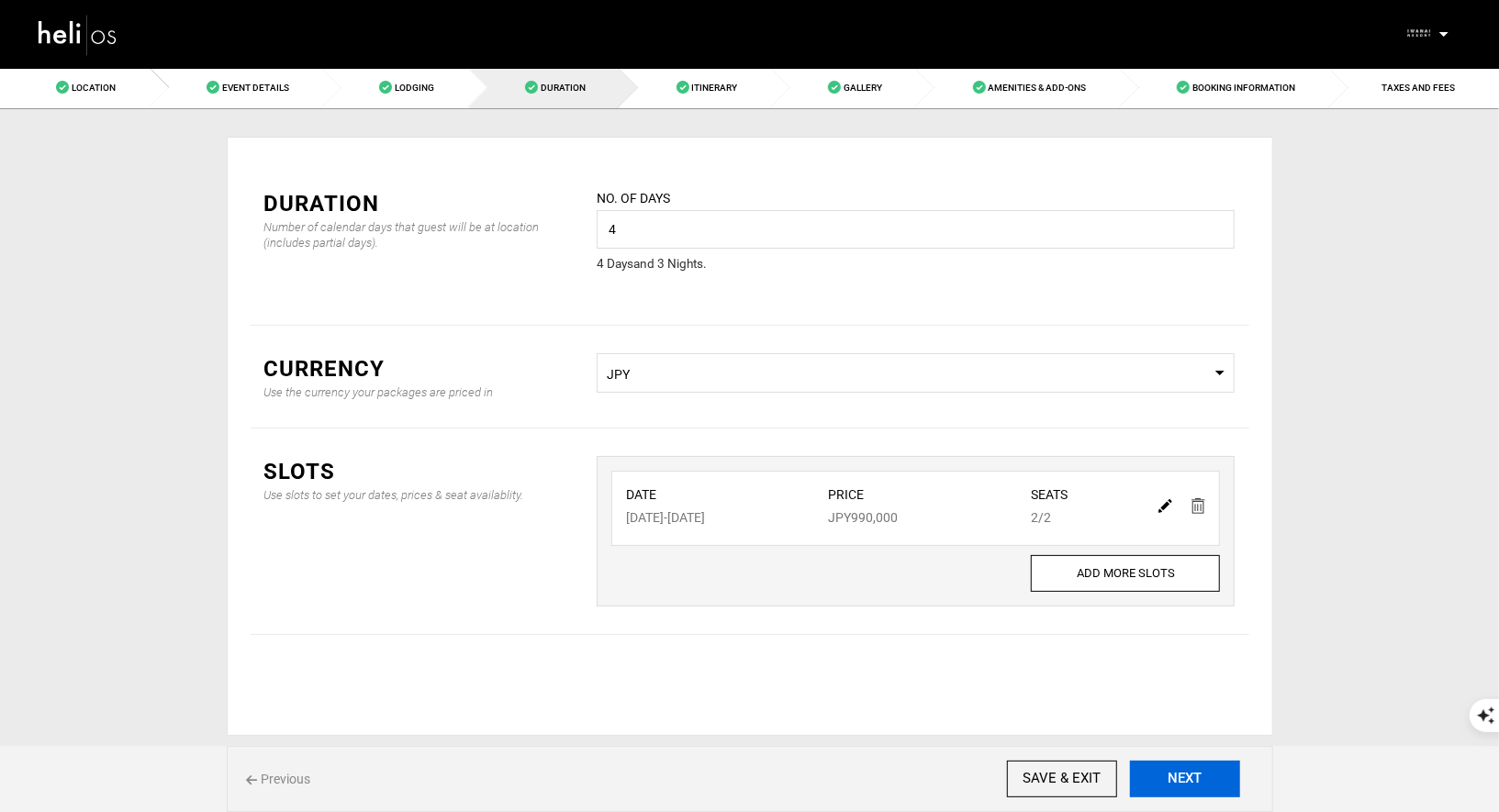
click at [1164, 789] on button "NEXT" at bounding box center [1185, 778] width 111 height 37
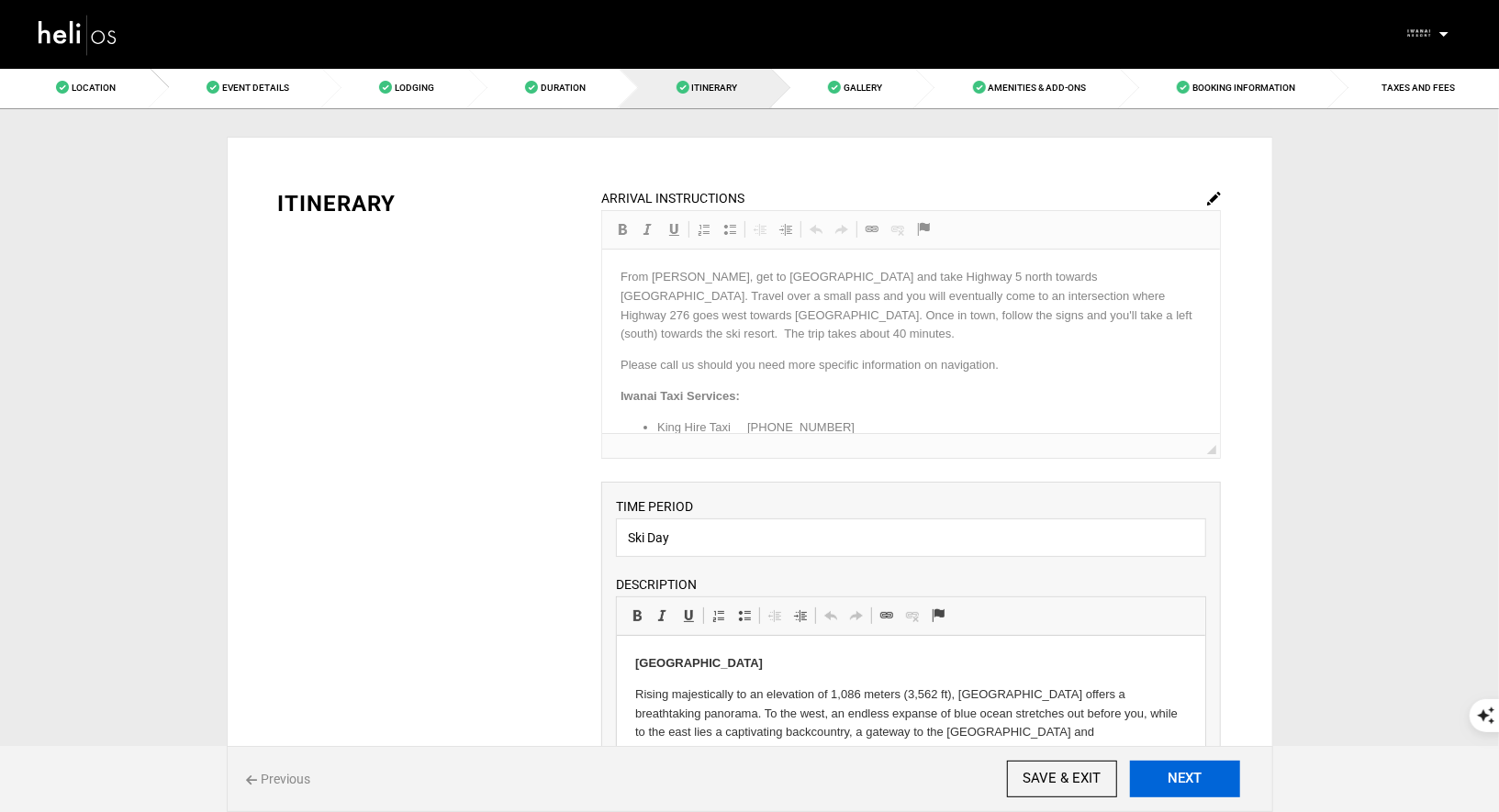
click at [1164, 789] on button "NEXT" at bounding box center [1185, 778] width 111 height 37
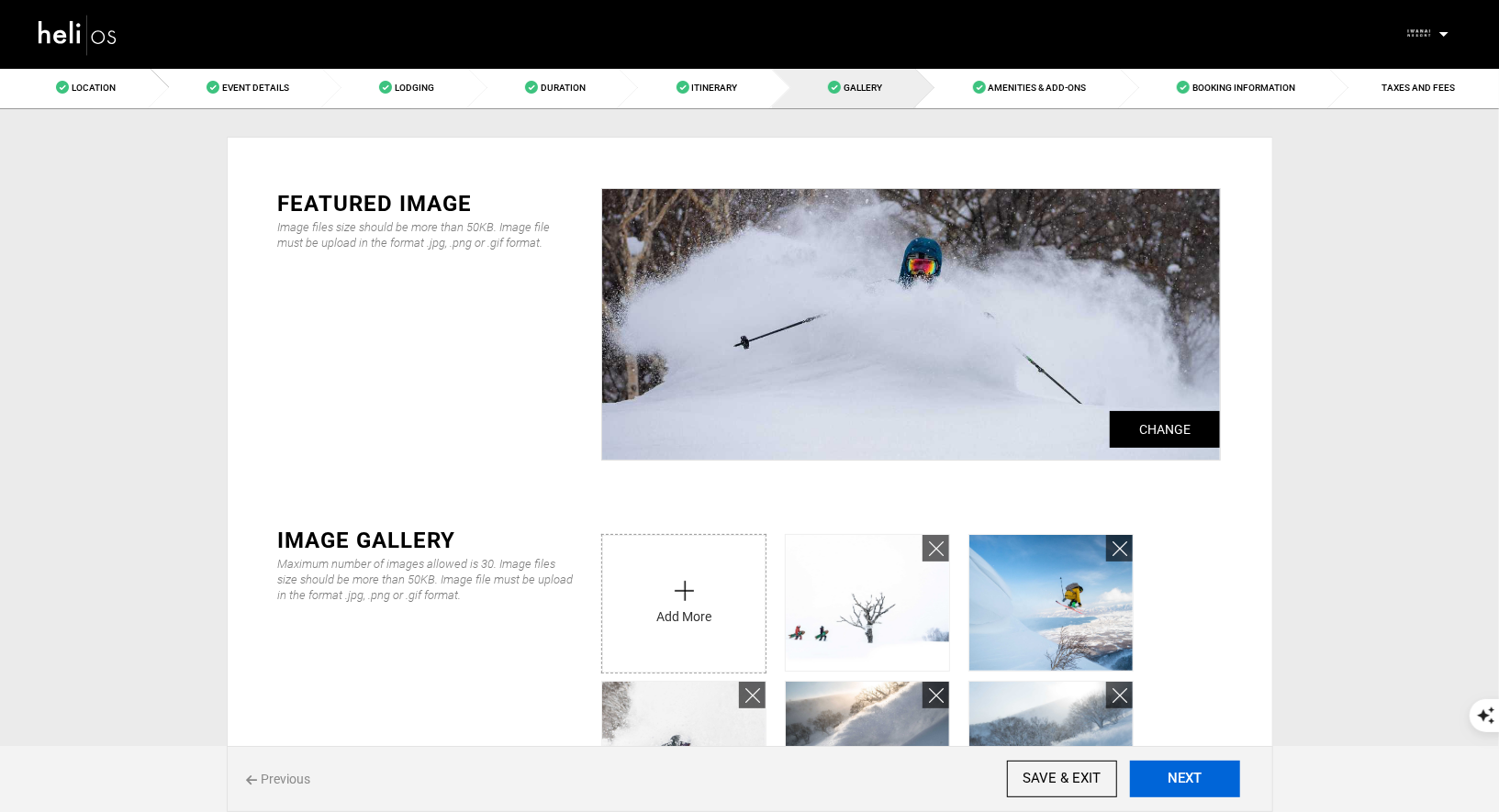
click at [1164, 789] on button "NEXT" at bounding box center [1185, 778] width 111 height 37
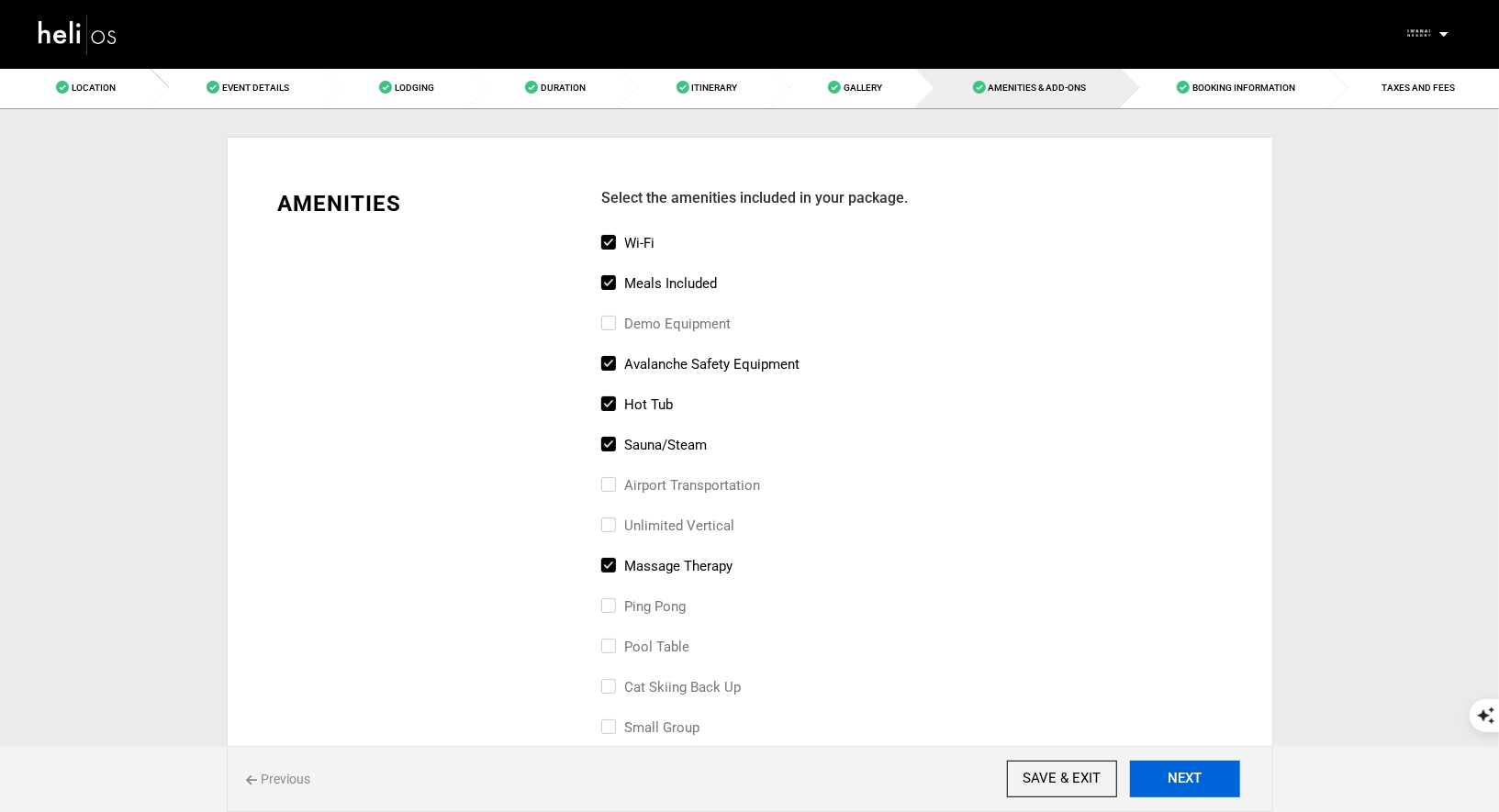
click at [1164, 789] on button "NEXT" at bounding box center [1185, 778] width 111 height 37
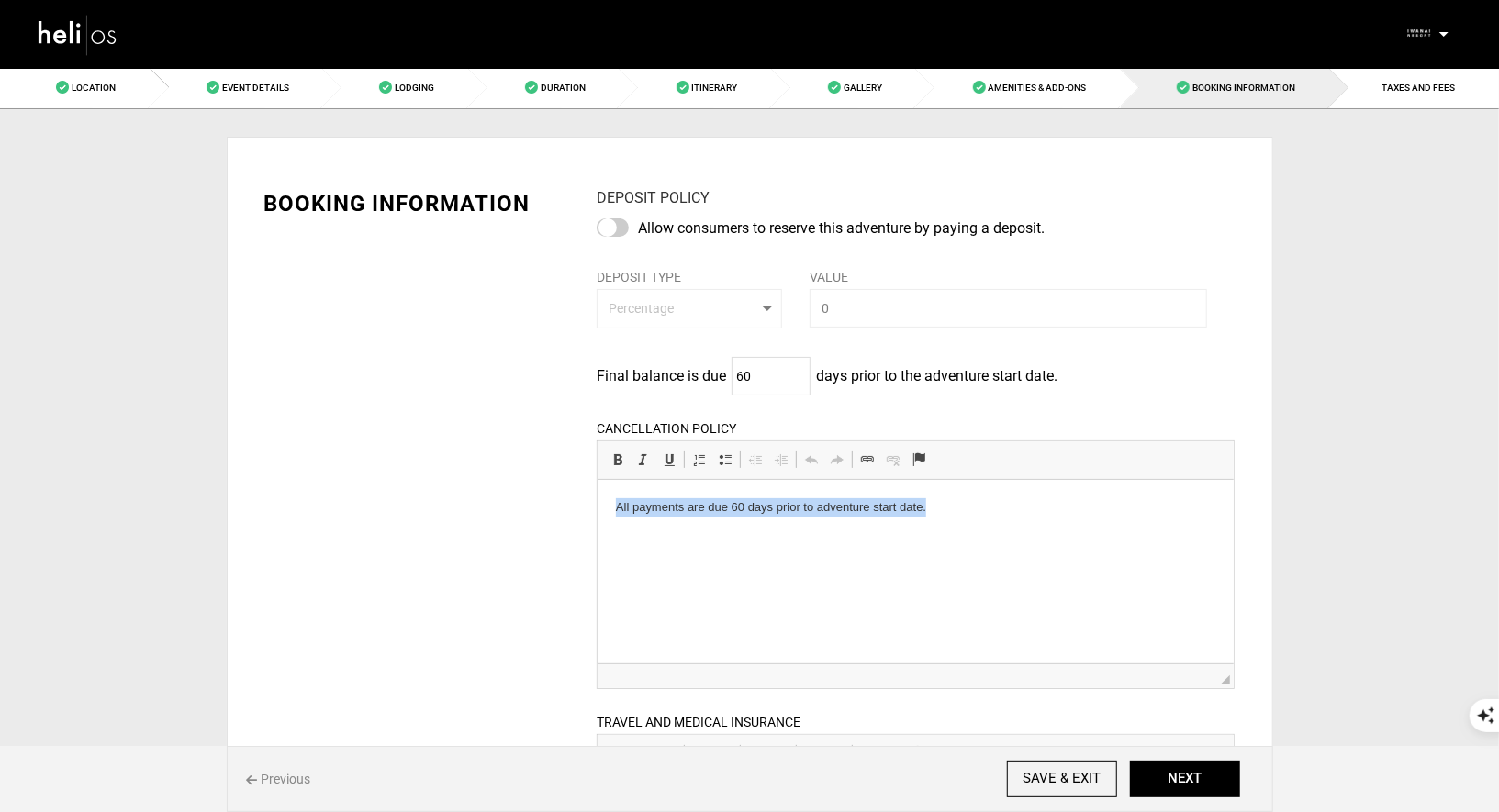
drag, startPoint x: 947, startPoint y: 512, endPoint x: 612, endPoint y: 485, distance: 336.1
click at [613, 487] on html "All payments are due 60 days prior to adventure start date." at bounding box center [915, 507] width 636 height 56
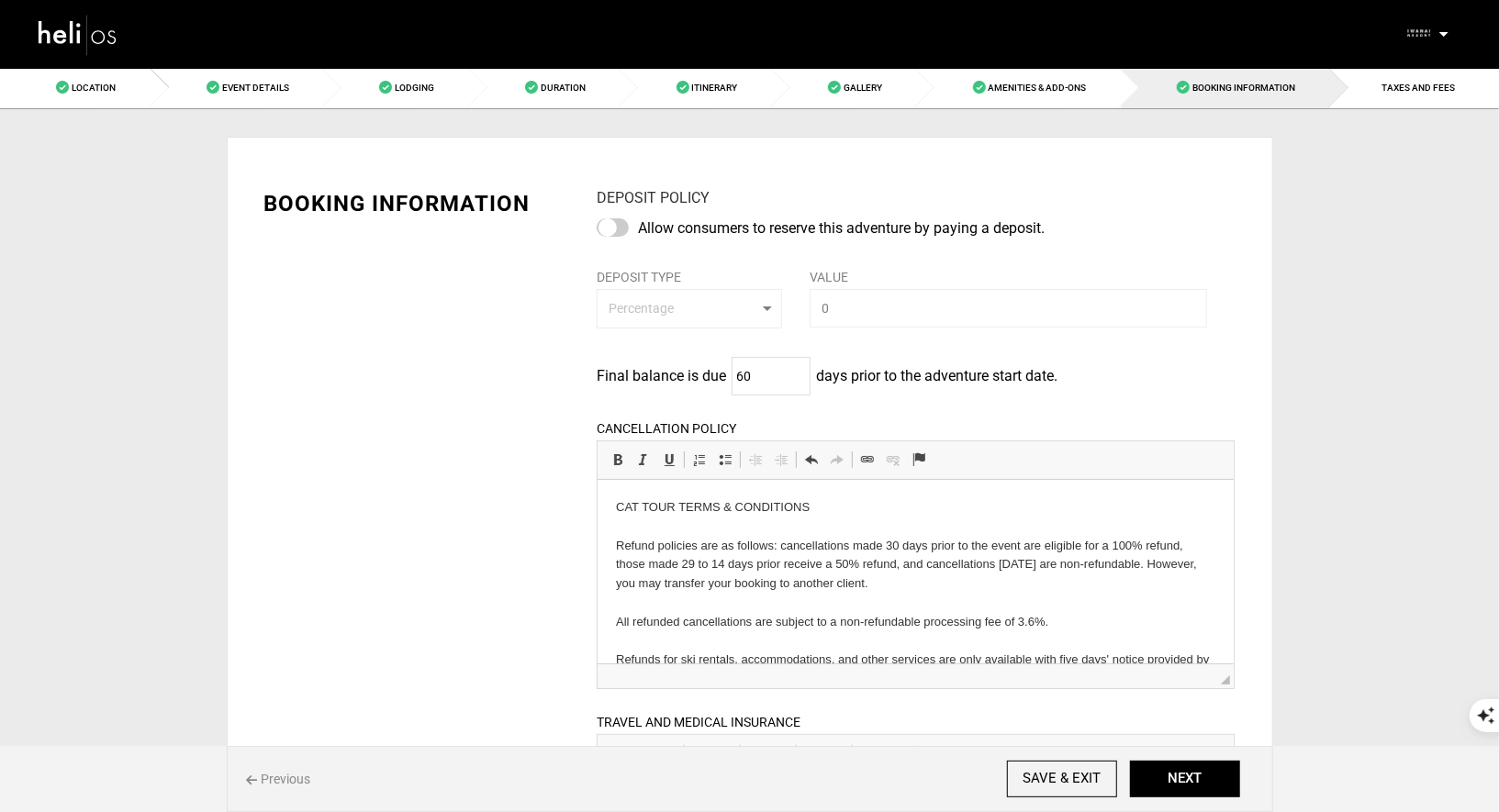
click at [1172, 793] on button "NEXT" at bounding box center [1185, 778] width 111 height 37
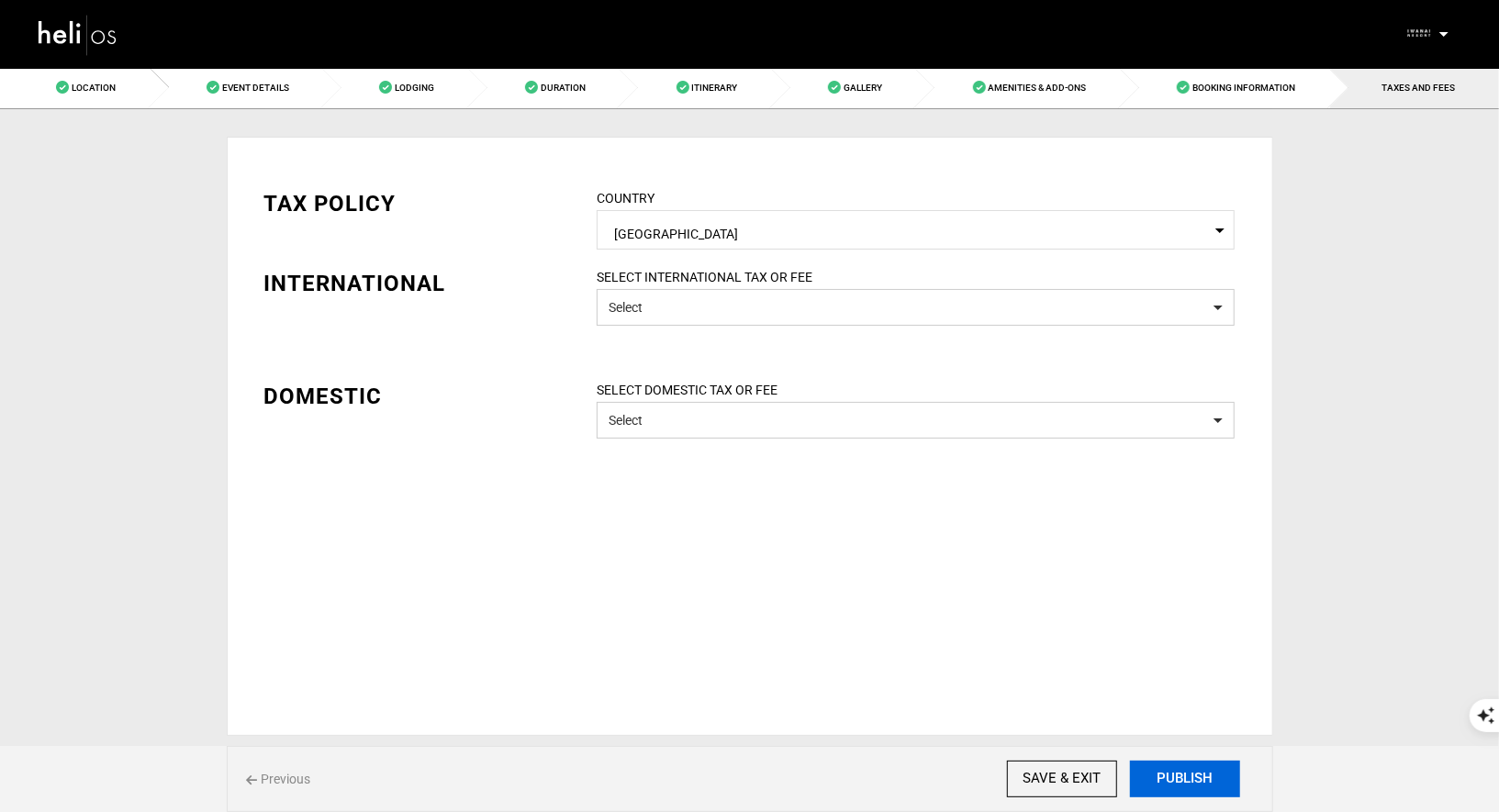
click at [1172, 793] on button "PUBLISH" at bounding box center [1185, 778] width 111 height 37
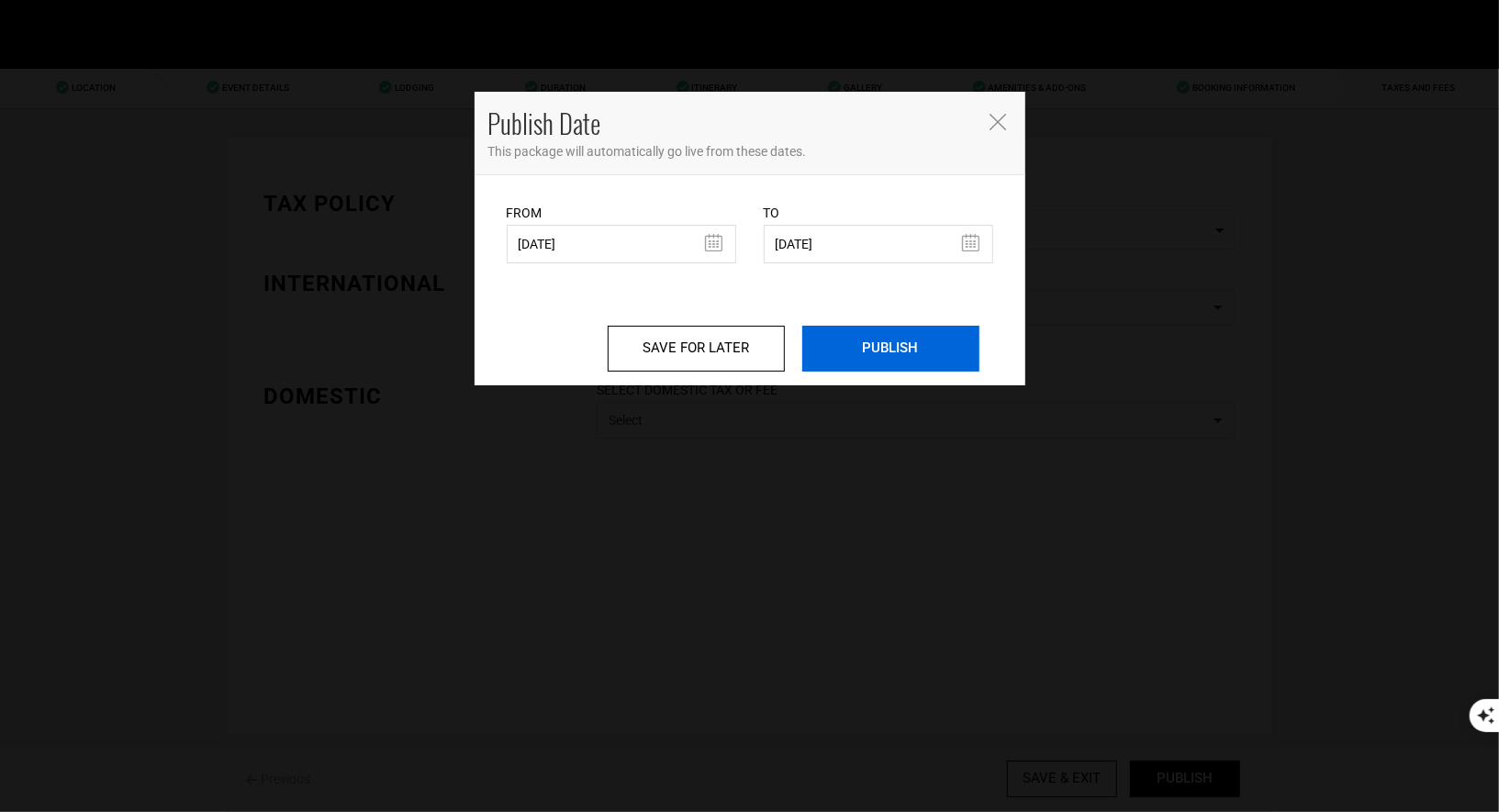
click at [864, 352] on input "PUBLISH" at bounding box center [890, 348] width 177 height 46
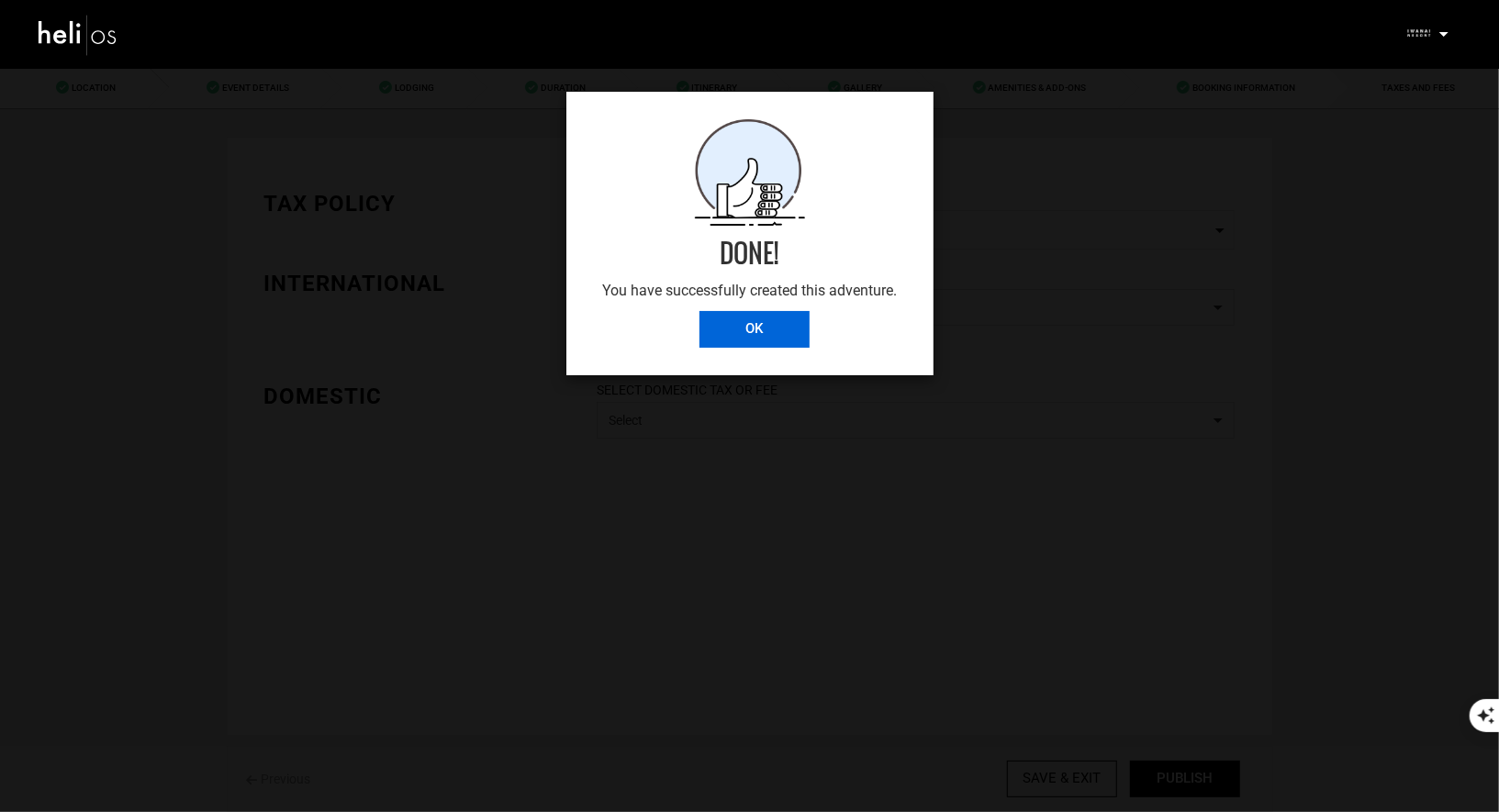
click at [746, 332] on input "OK" at bounding box center [754, 329] width 111 height 37
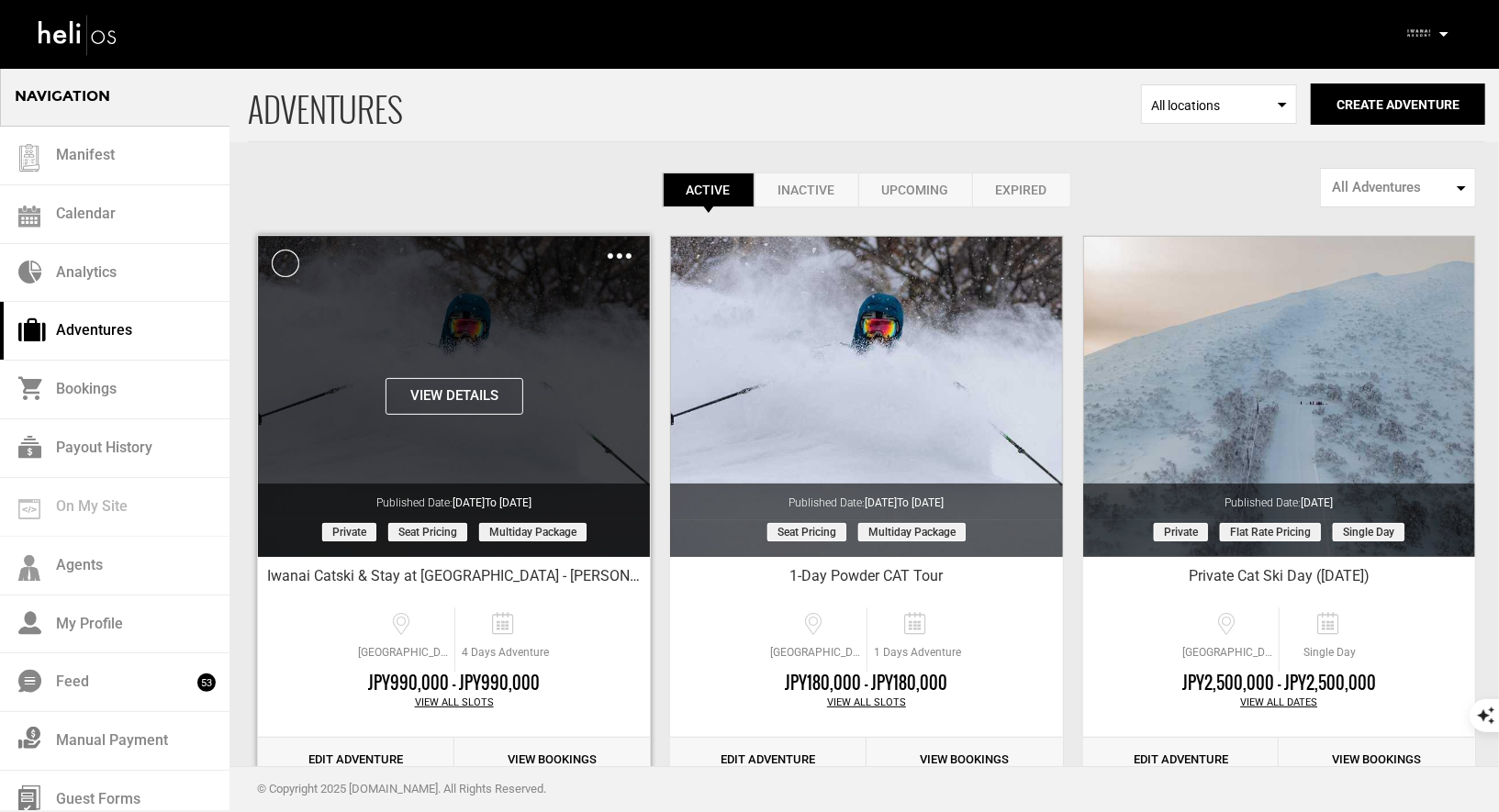
click at [616, 258] on div "Clone De-Activate Share Delete" at bounding box center [618, 256] width 23 height 22
click at [621, 249] on div "Clone De-Activate Share Delete" at bounding box center [618, 256] width 23 height 22
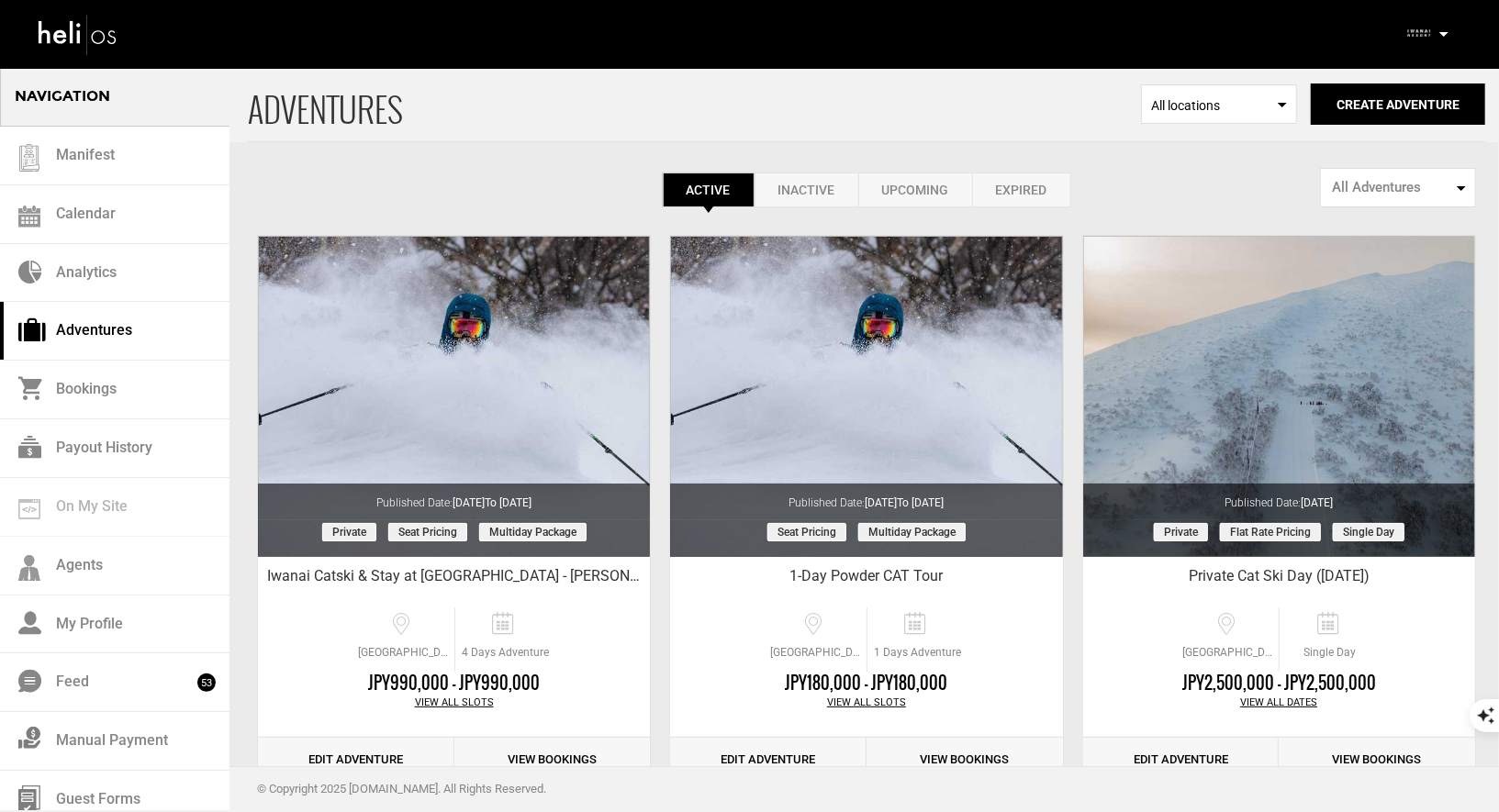
click at [590, 140] on span "ADVENTURES" at bounding box center [693, 104] width 893 height 74
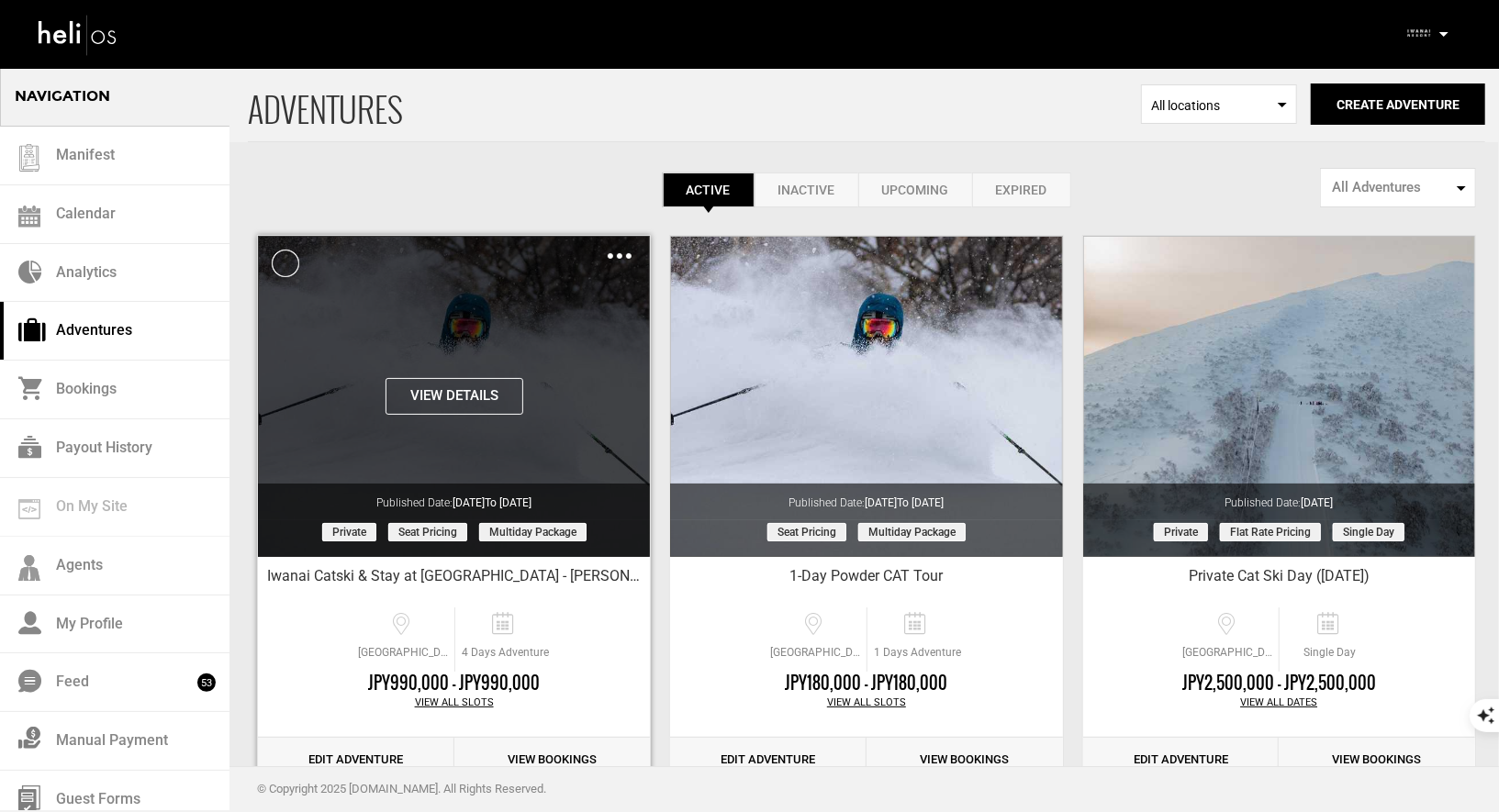
click at [630, 253] on img at bounding box center [618, 256] width 23 height 6
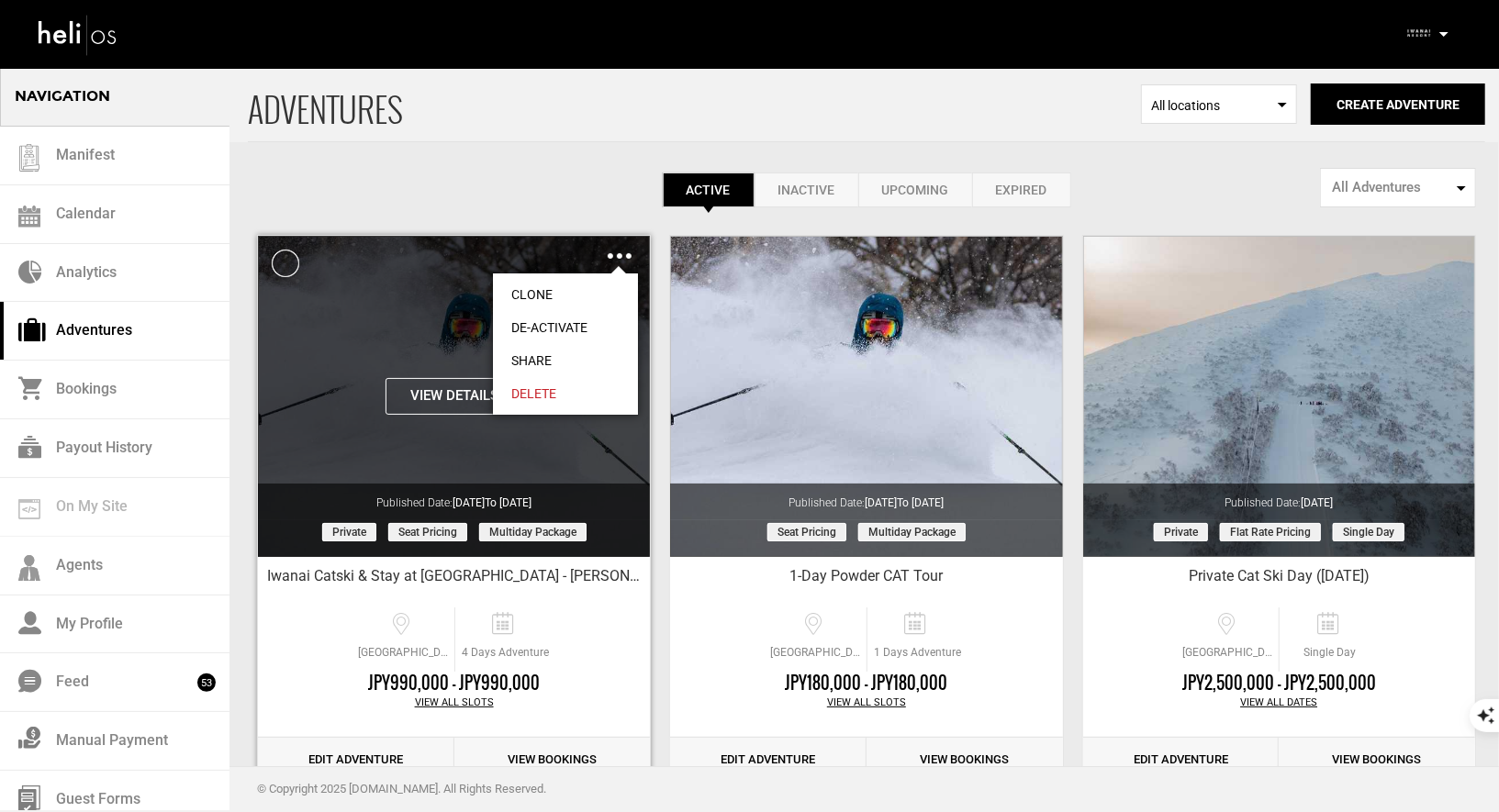
click at [521, 359] on link "Share" at bounding box center [565, 360] width 145 height 33
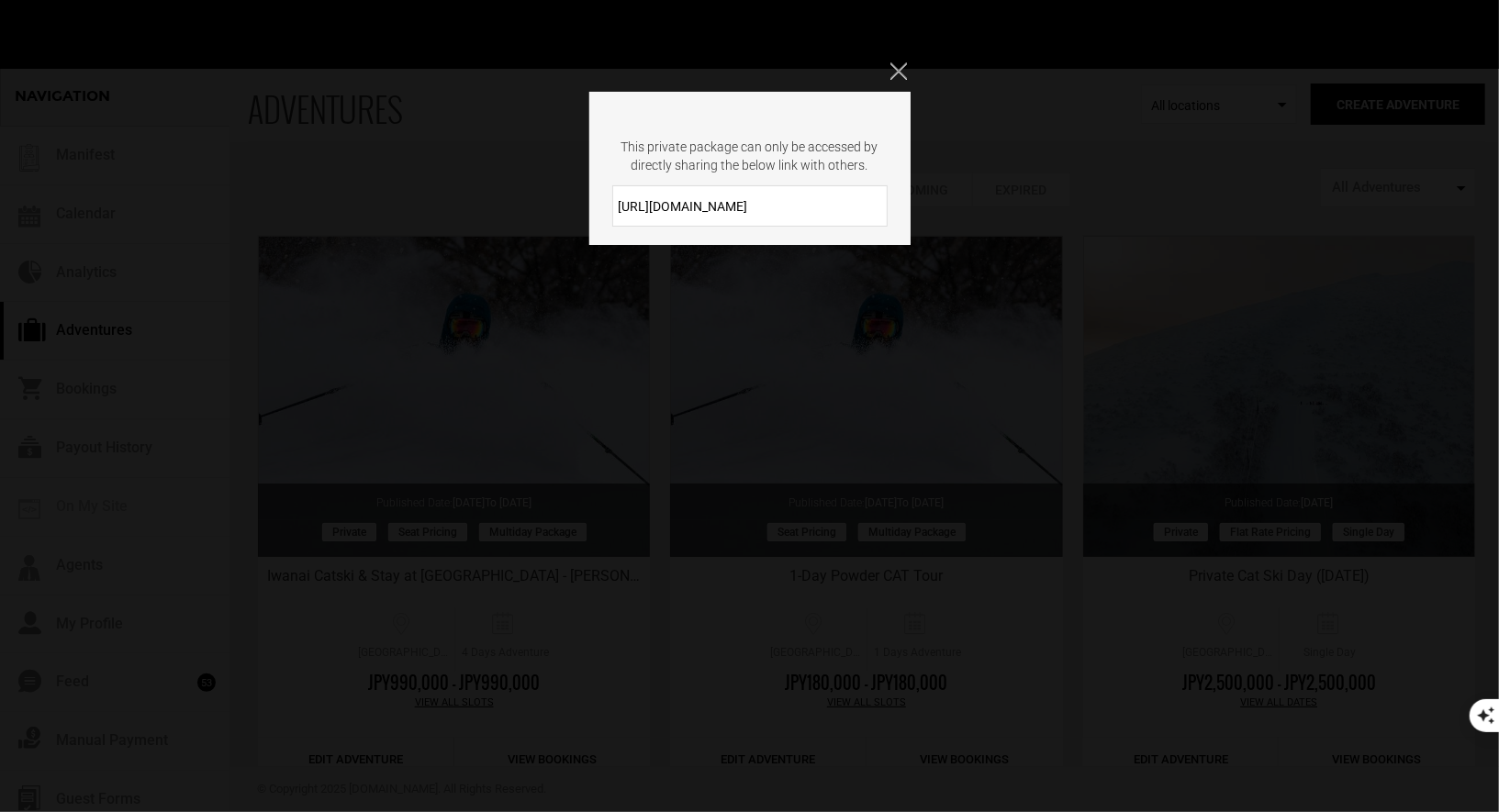
drag, startPoint x: 786, startPoint y: 209, endPoint x: 610, endPoint y: 195, distance: 176.6
click at [610, 195] on div "[URL][DOMAIN_NAME]" at bounding box center [750, 206] width 321 height 41
click at [896, 61] on div "This private package can only be accessed by directly sharing the below link wi…" at bounding box center [750, 406] width 1499 height 812
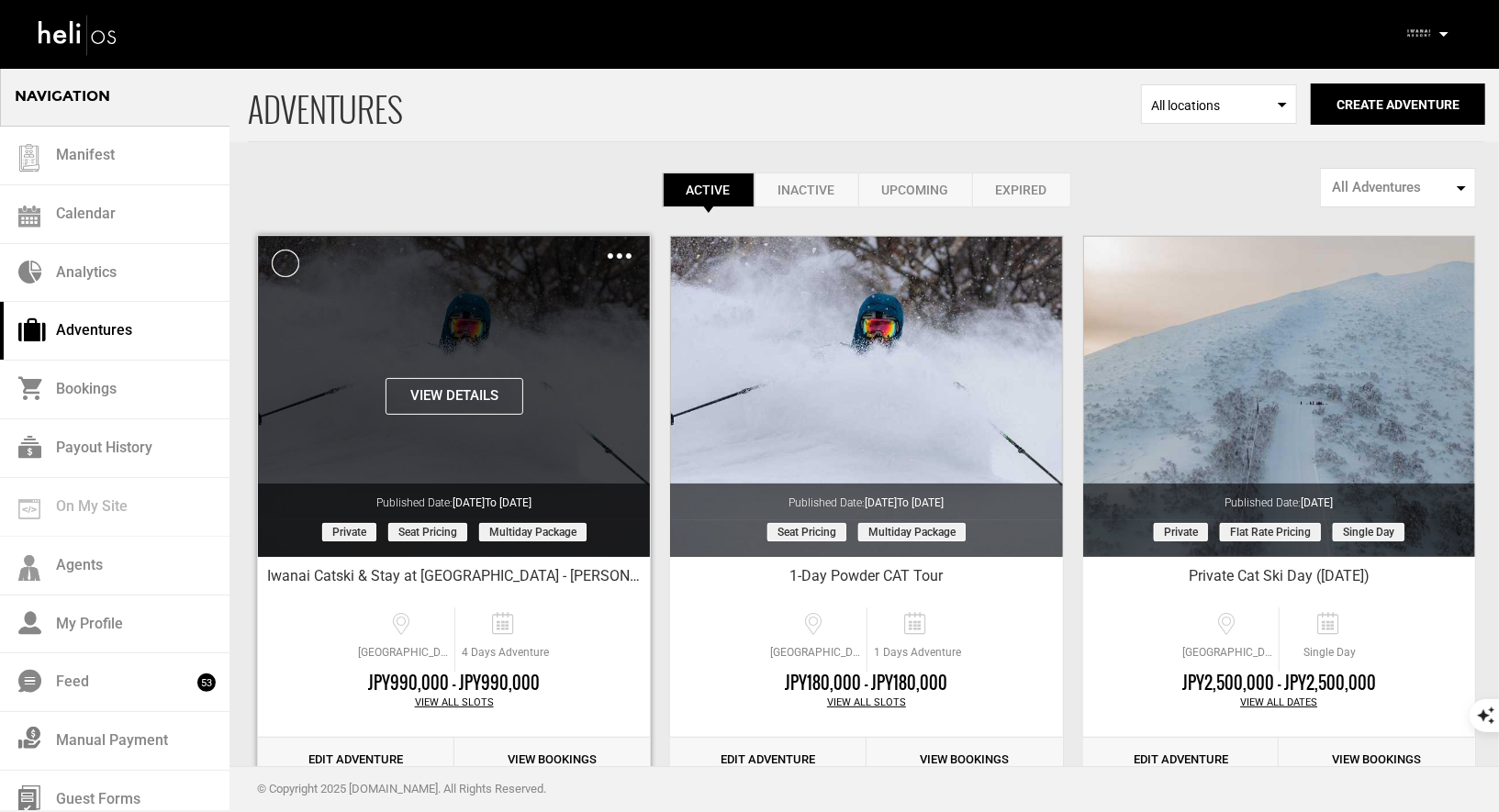
click at [618, 257] on img at bounding box center [618, 256] width 23 height 6
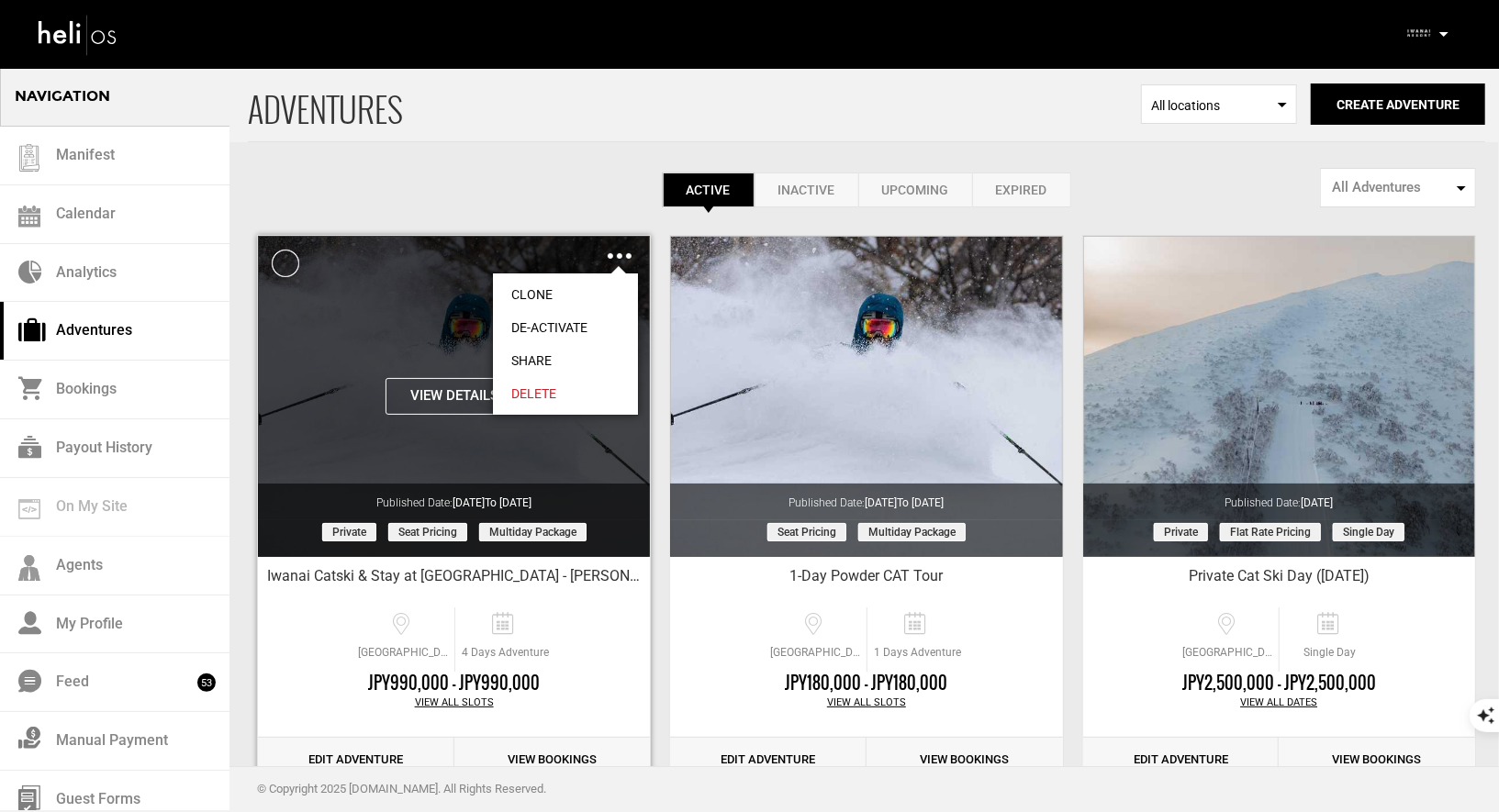
click at [547, 351] on link "Share" at bounding box center [565, 360] width 145 height 33
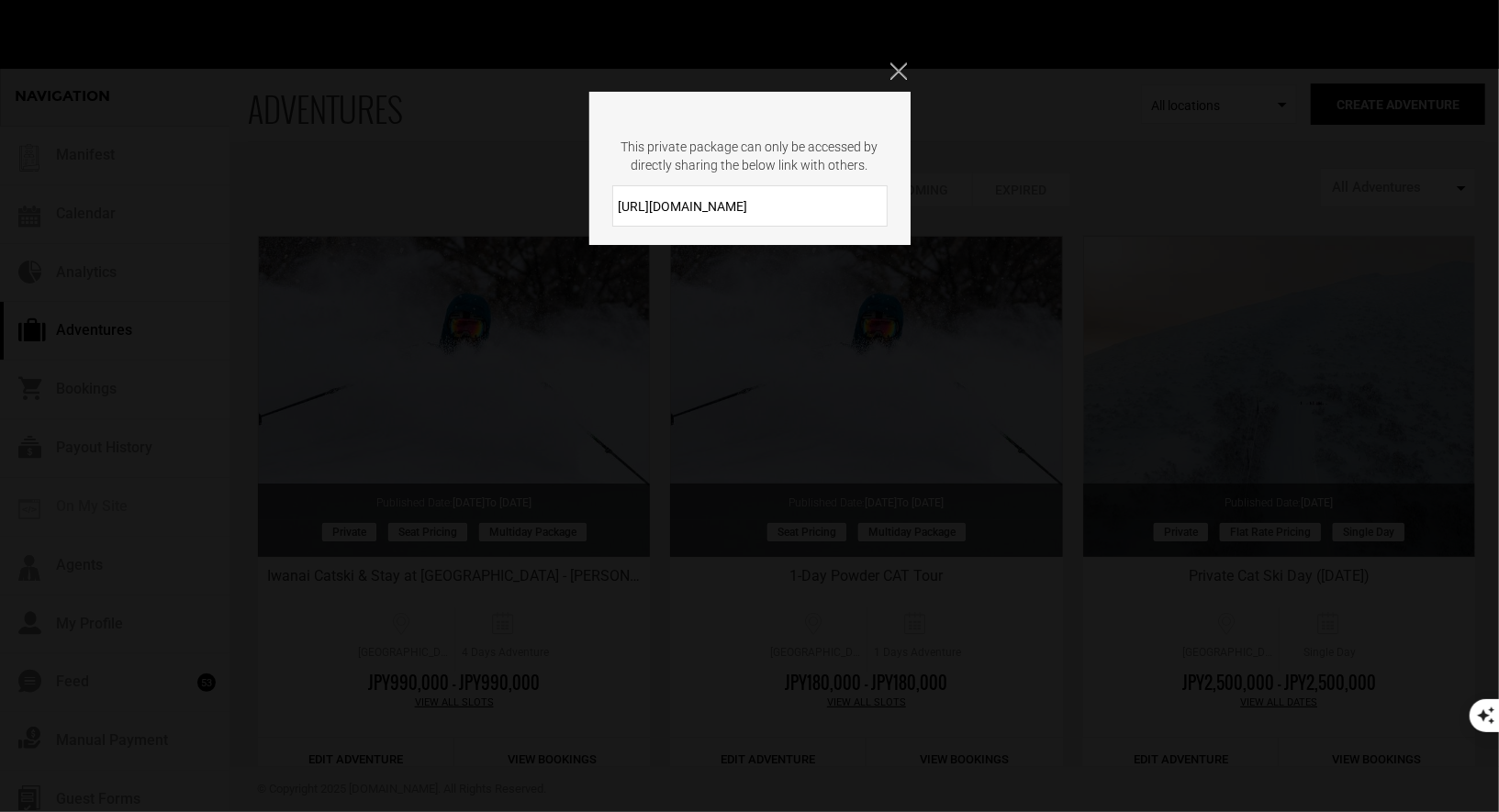
drag, startPoint x: 779, startPoint y: 208, endPoint x: 637, endPoint y: 201, distance: 142.2
click at [637, 201] on input "[URL][DOMAIN_NAME]" at bounding box center [750, 206] width 275 height 41
click at [768, 201] on input "[URL][DOMAIN_NAME]" at bounding box center [750, 206] width 275 height 41
drag, startPoint x: 771, startPoint y: 206, endPoint x: 604, endPoint y: 204, distance: 167.0
click at [604, 204] on div "[URL][DOMAIN_NAME]" at bounding box center [750, 206] width 321 height 41
